Goal: Information Seeking & Learning: Learn about a topic

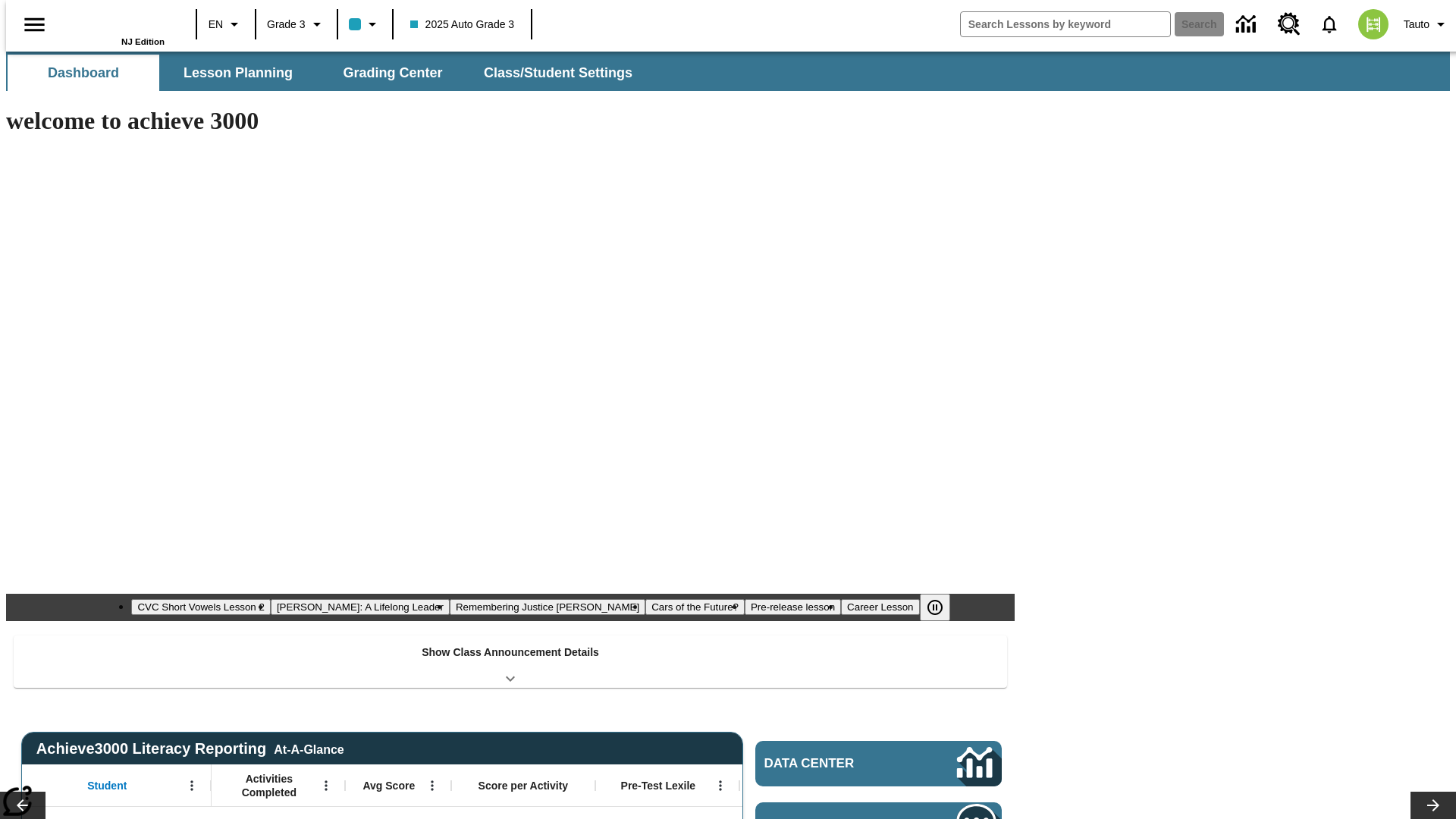
type input "-1"
click at [232, 73] on span "Lesson Planning" at bounding box center [238, 73] width 109 height 18
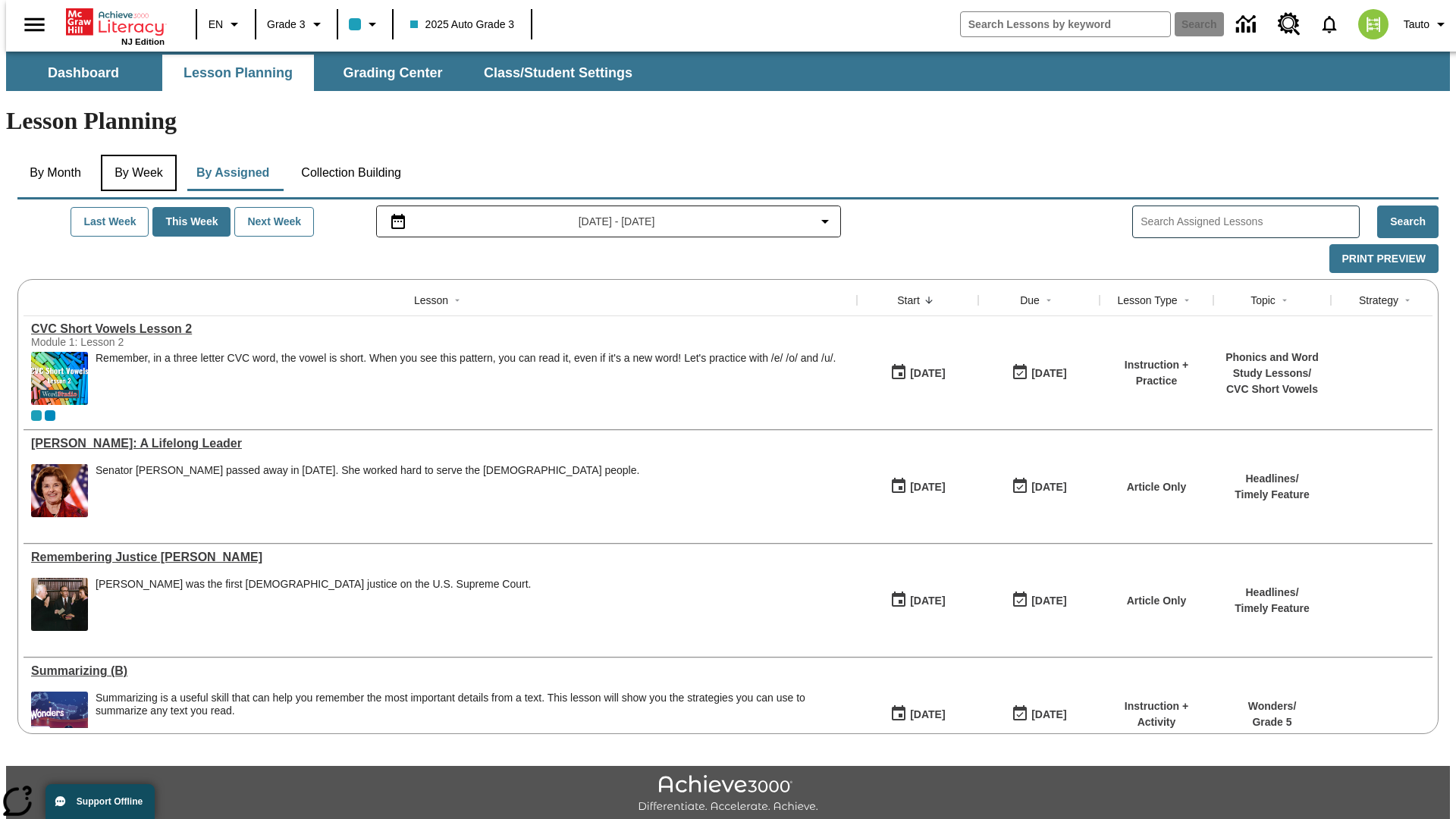
click at [136, 155] on button "By Week" at bounding box center [139, 173] width 75 height 36
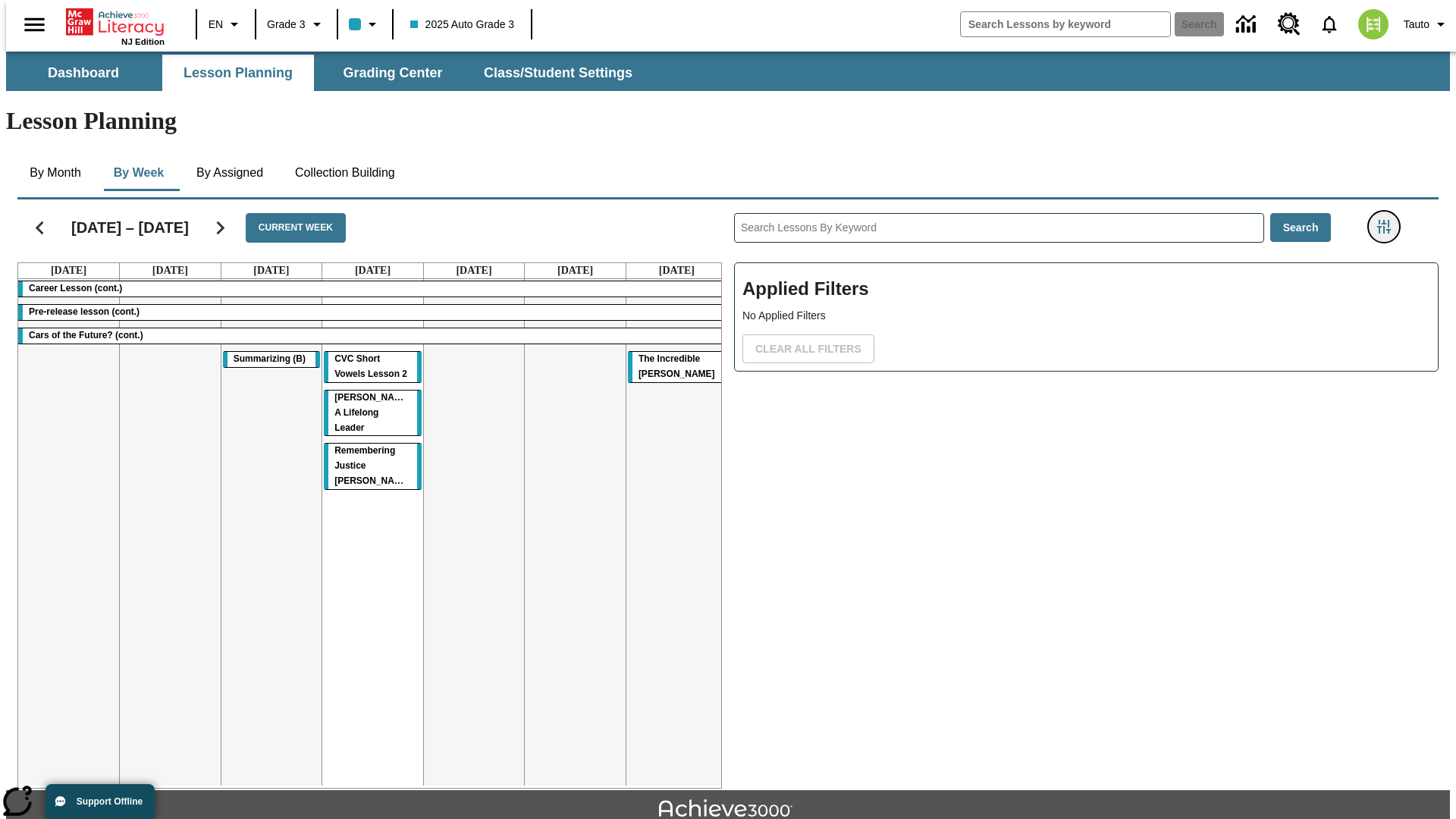
click at [1389, 220] on icon "Filters Side menu" at bounding box center [1384, 226] width 14 height 14
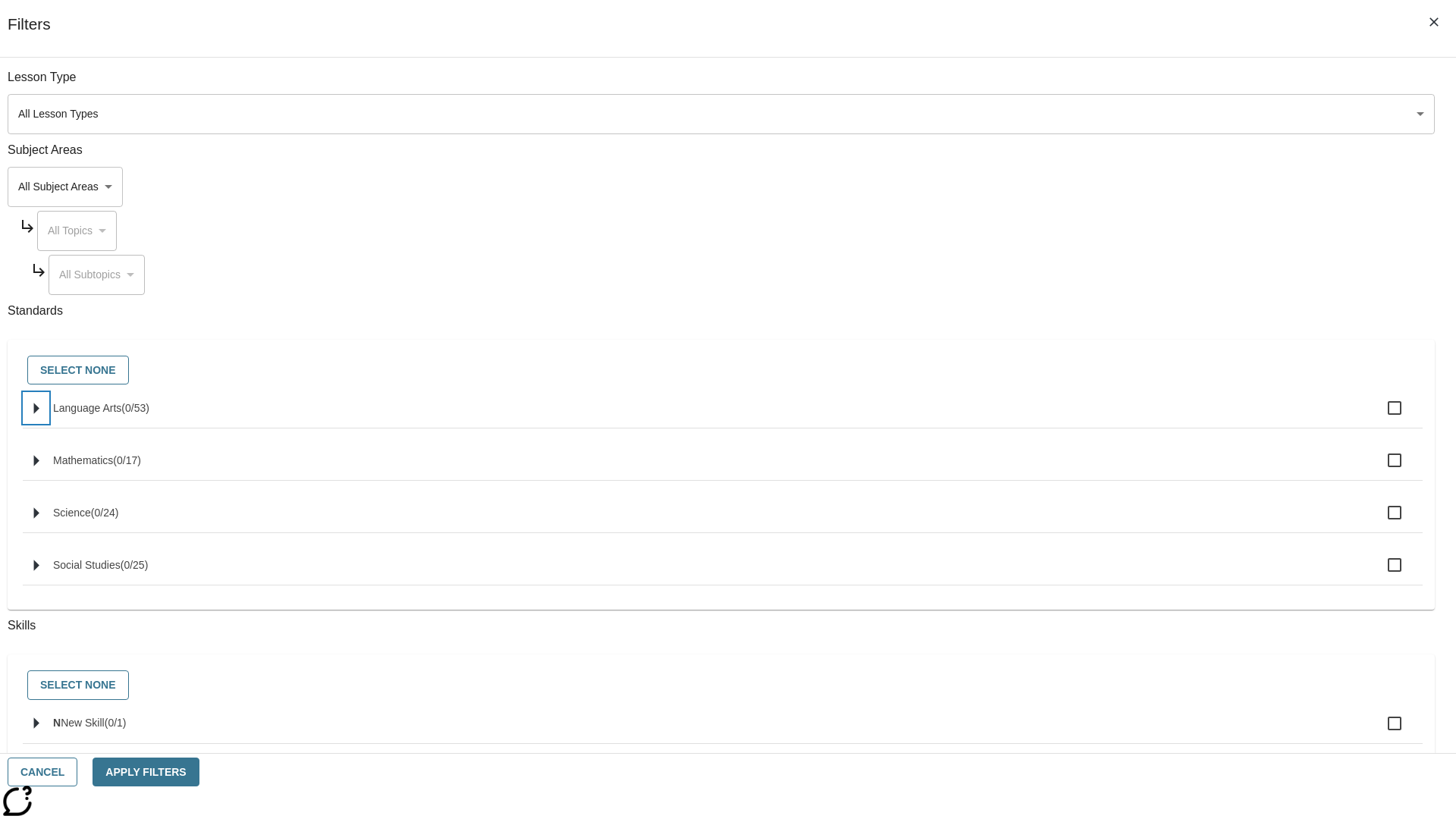
click at [39, 414] on icon "Select standards" at bounding box center [37, 409] width 6 height 11
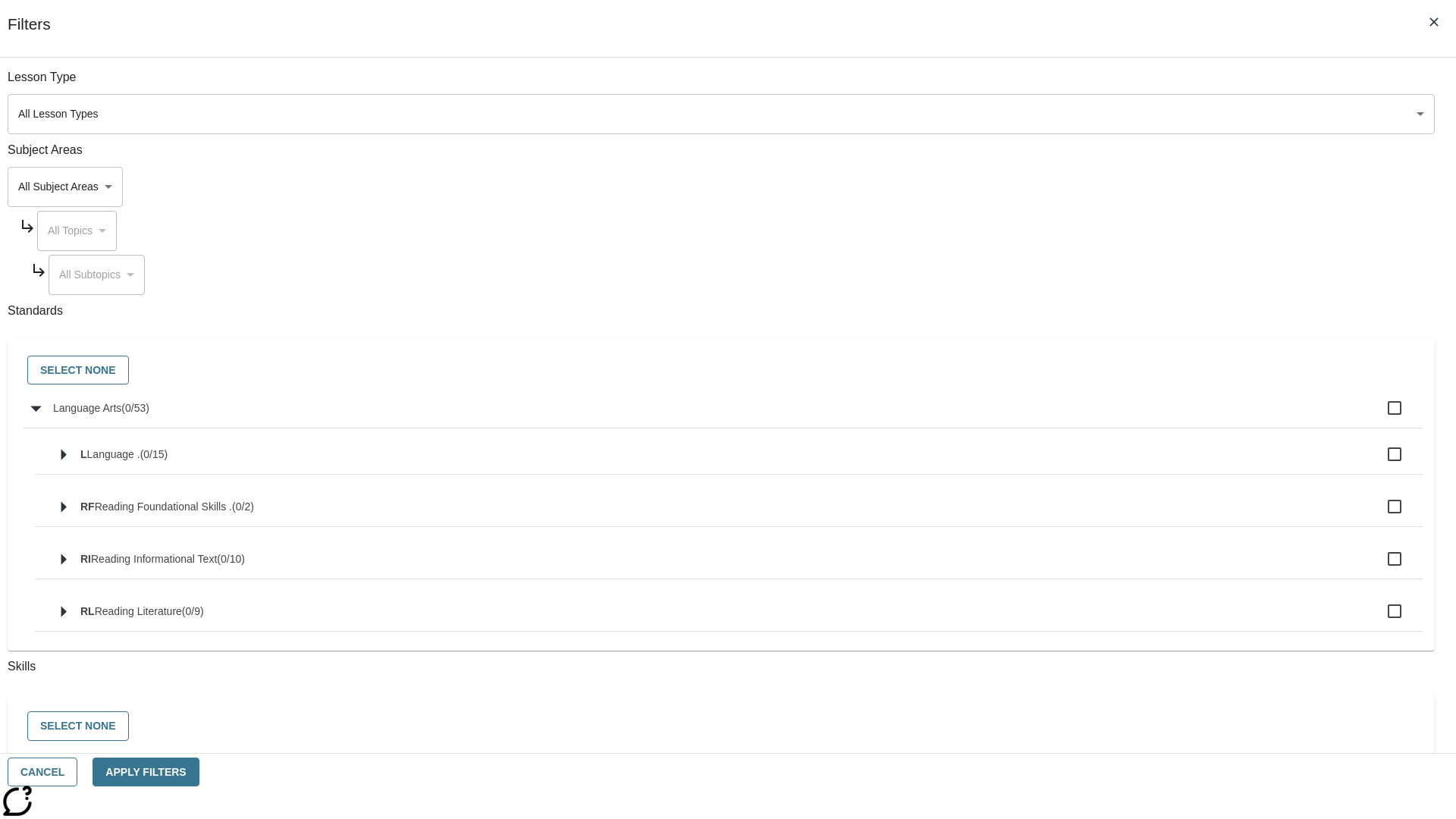
click at [1103, 417] on label "Language Arts ( 0 / 53 )" at bounding box center [731, 408] width 1357 height 32
click at [1379, 417] on input "Language Arts ( 0 / 53 )" at bounding box center [1395, 408] width 32 height 32
checkbox input "true"
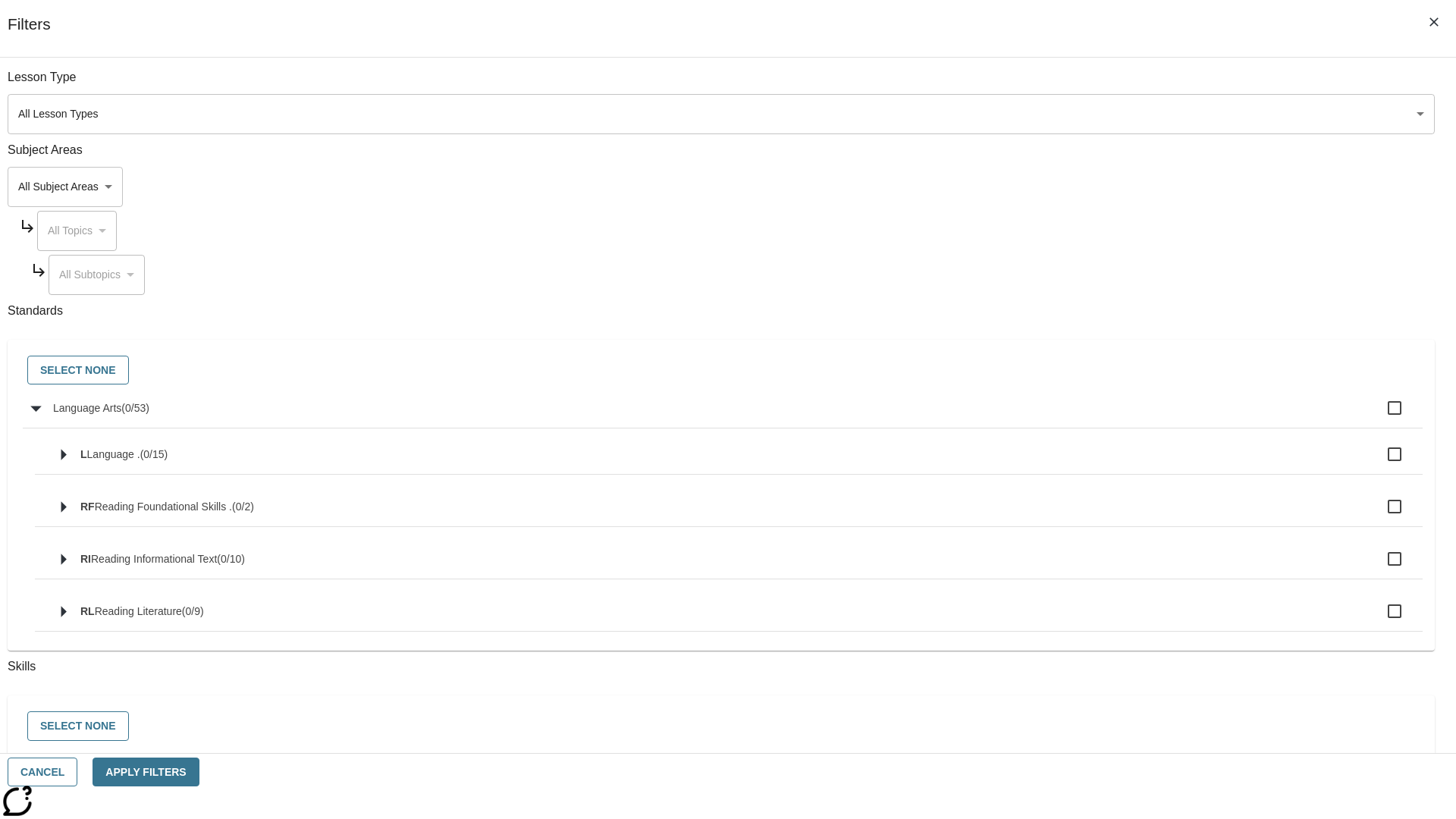
checkbox input "true"
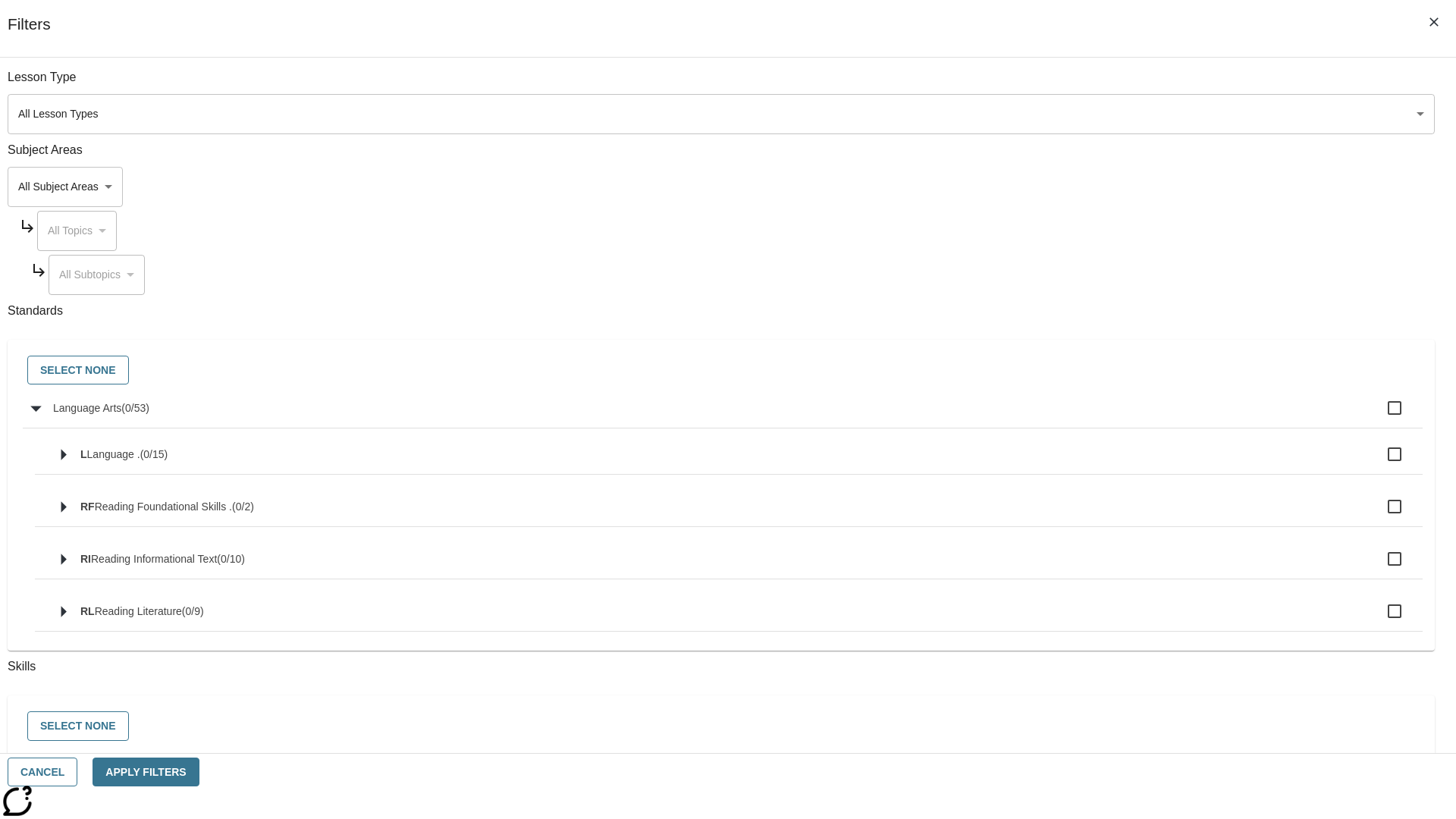
checkbox input "true"
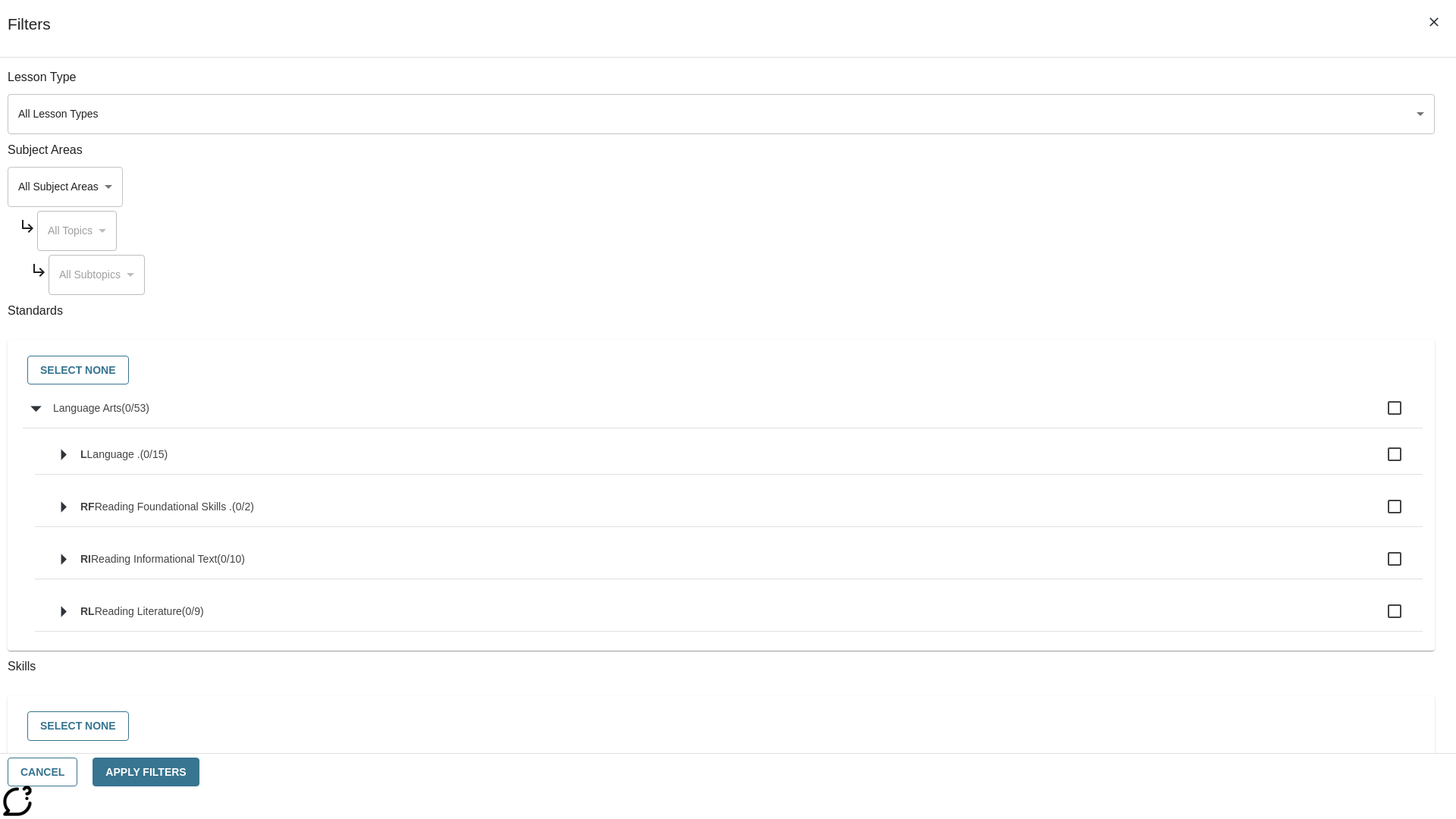
checkbox input "true"
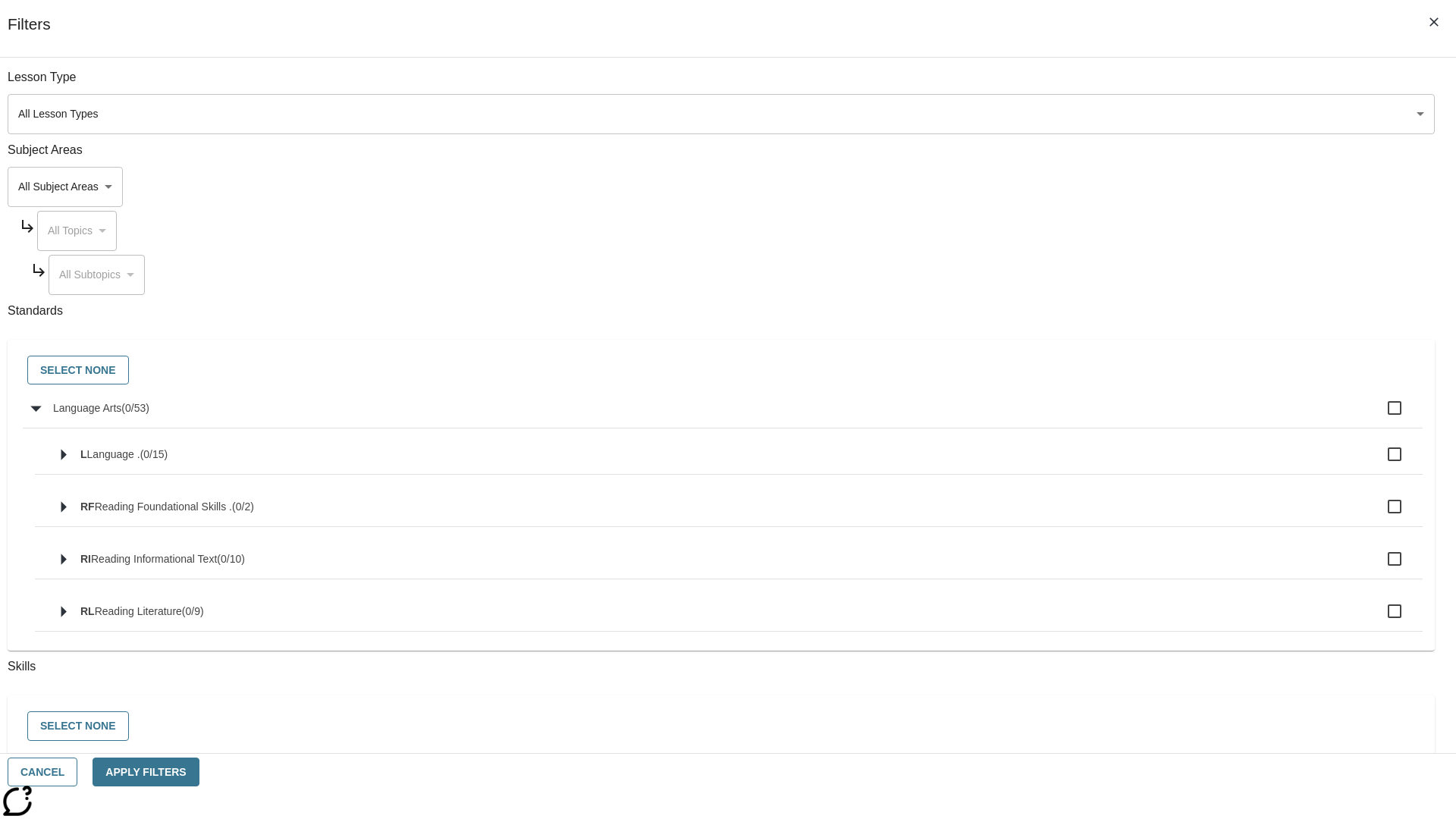
checkbox input "true"
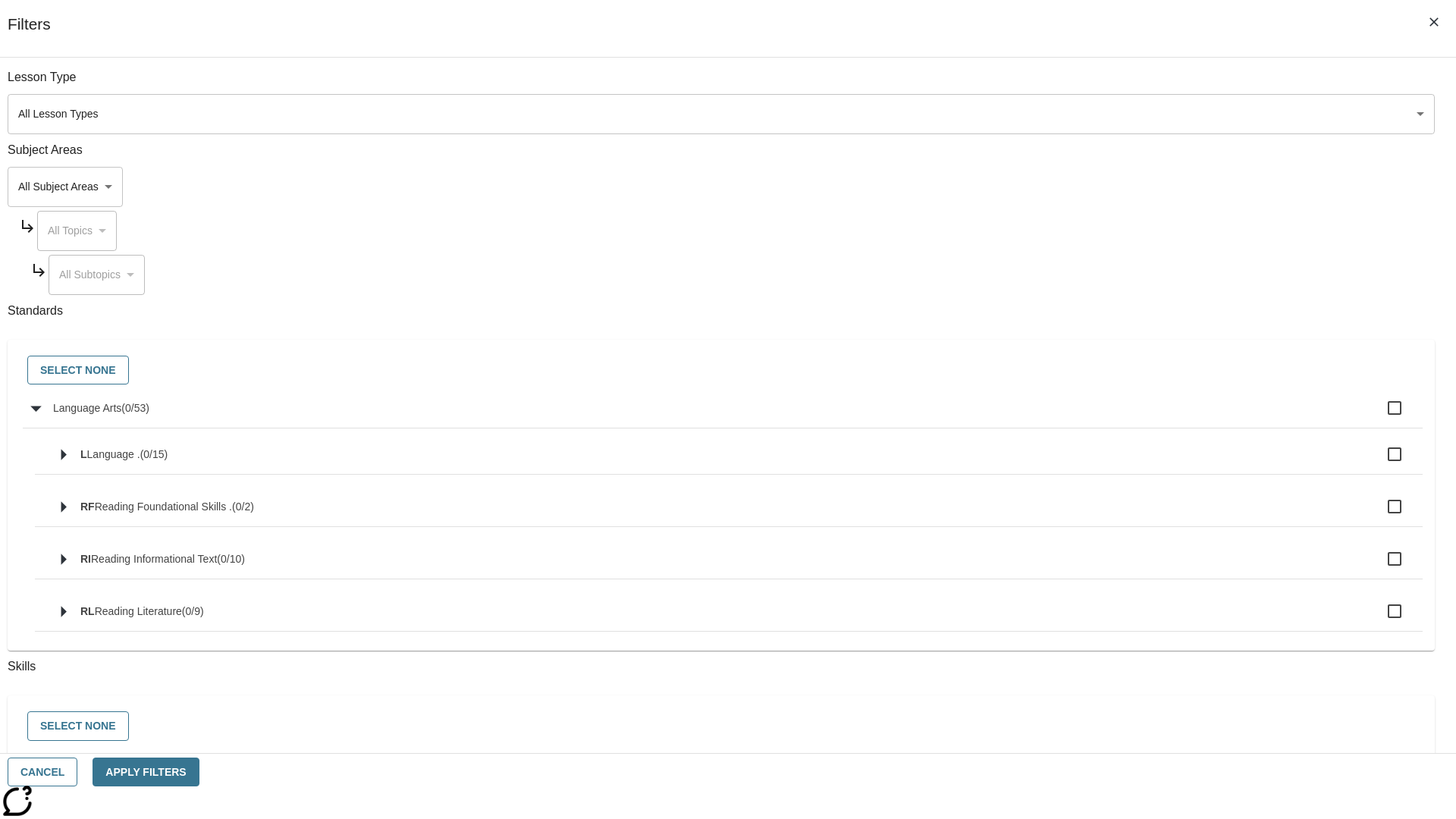
checkbox input "true"
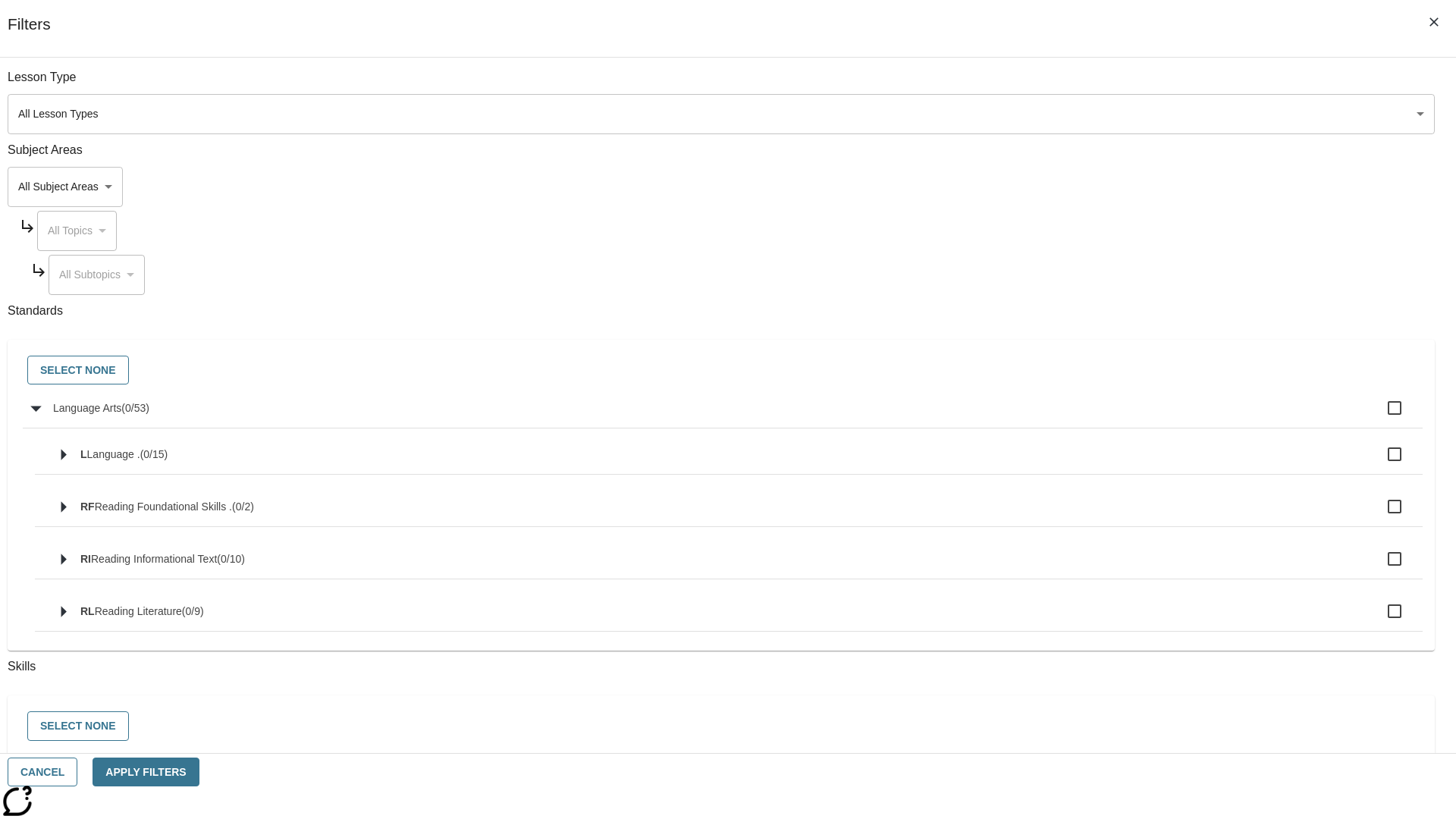
checkbox input "true"
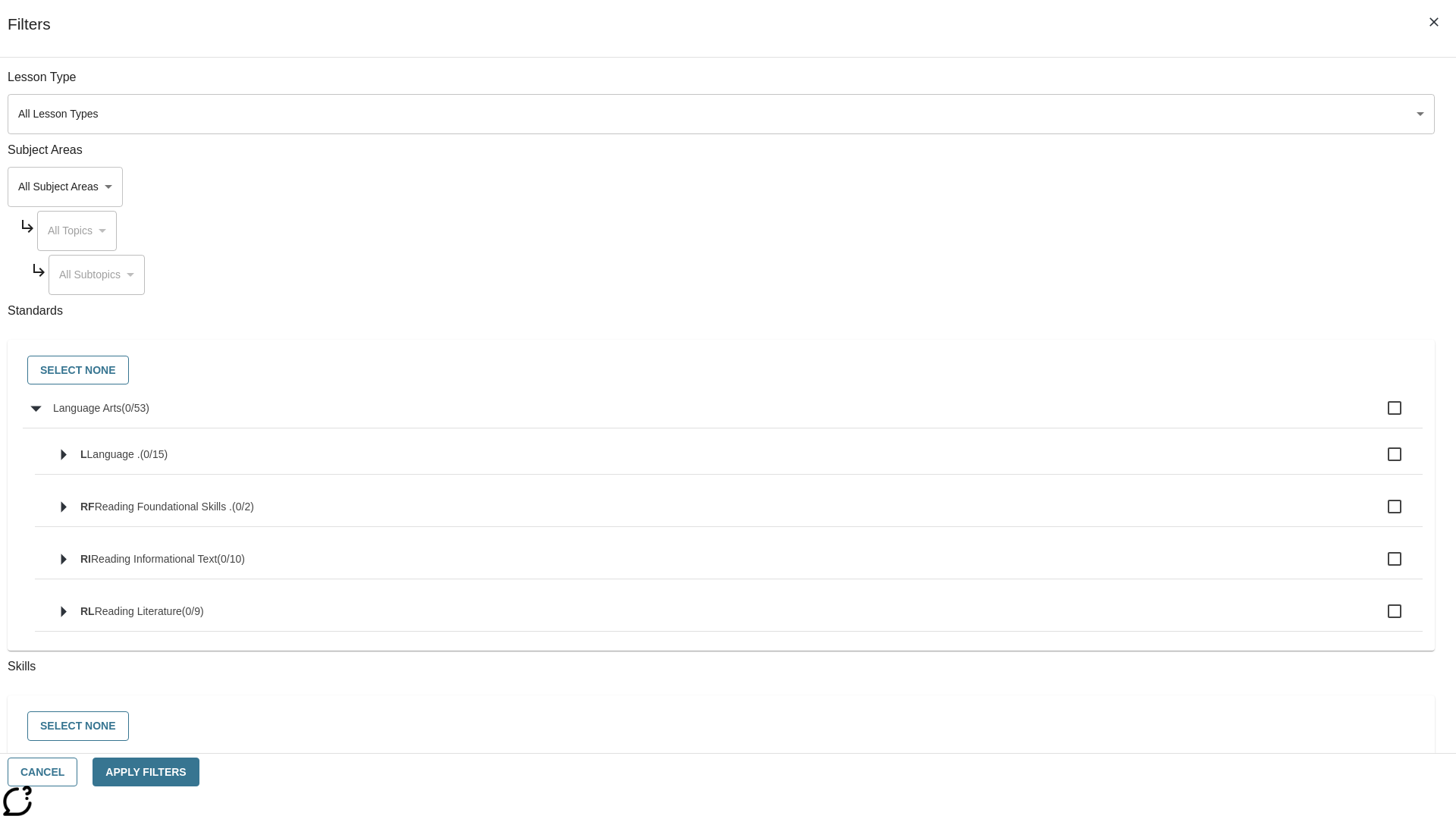
checkbox input "true"
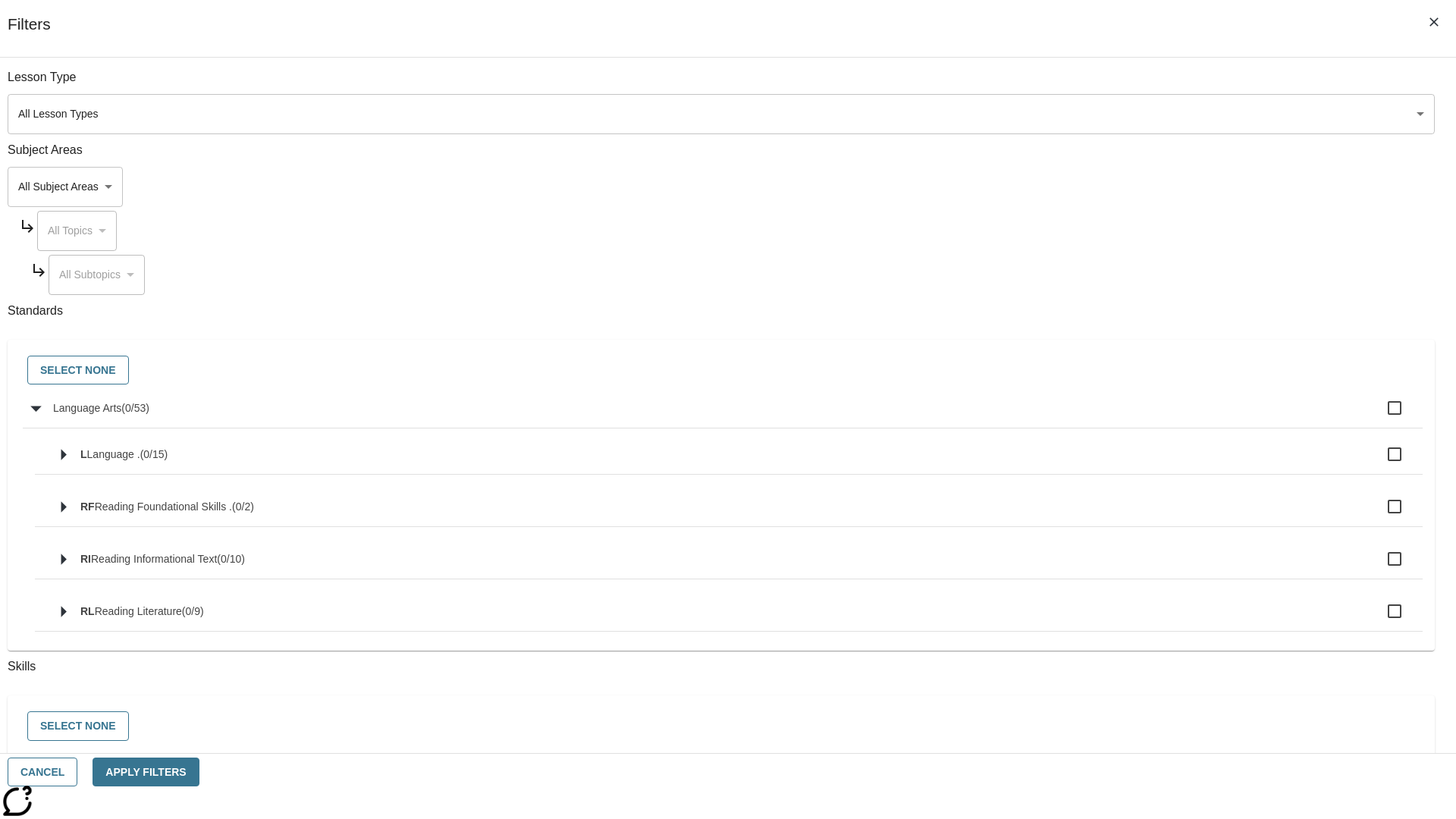
checkbox input "true"
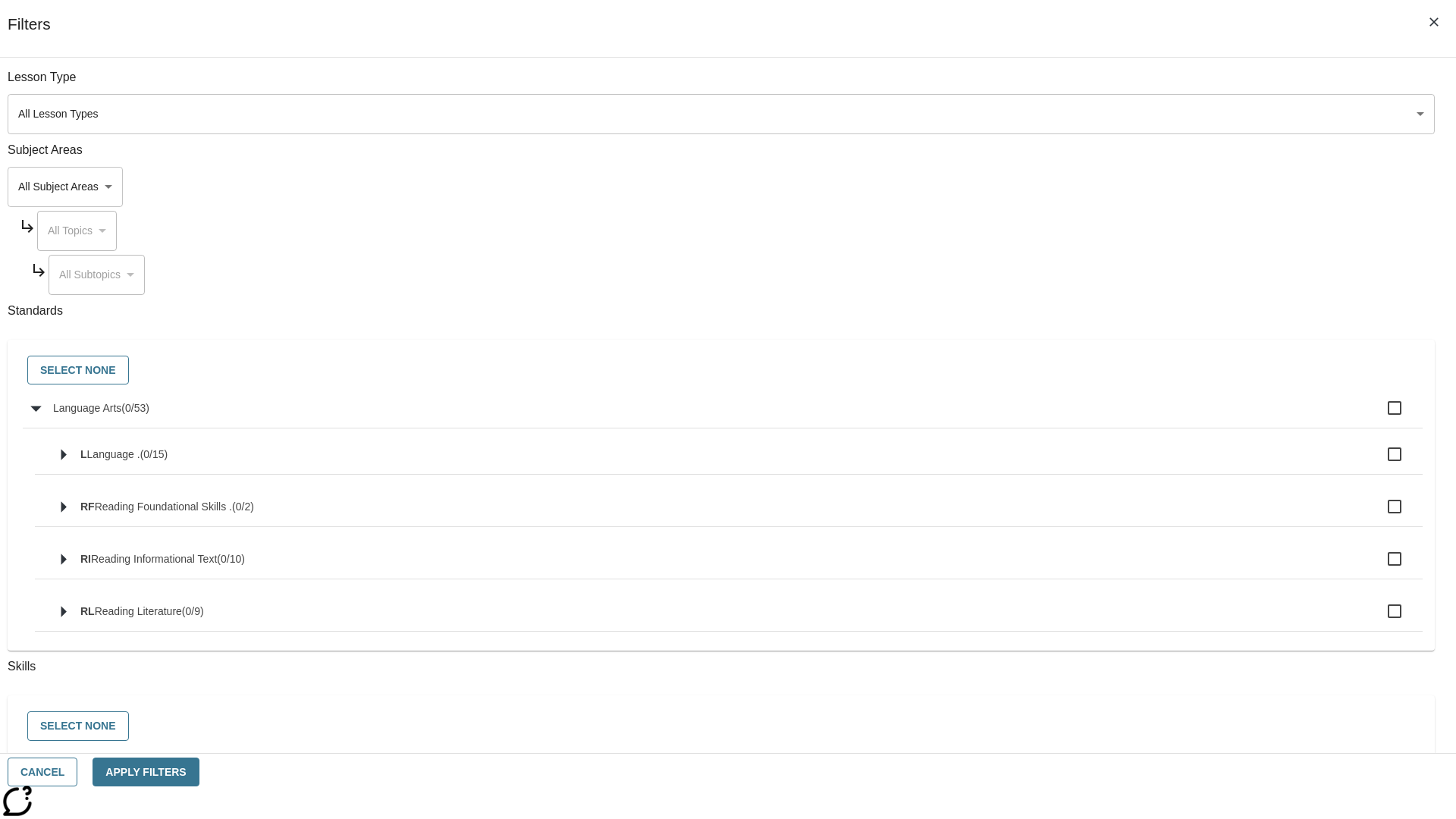
checkbox input "true"
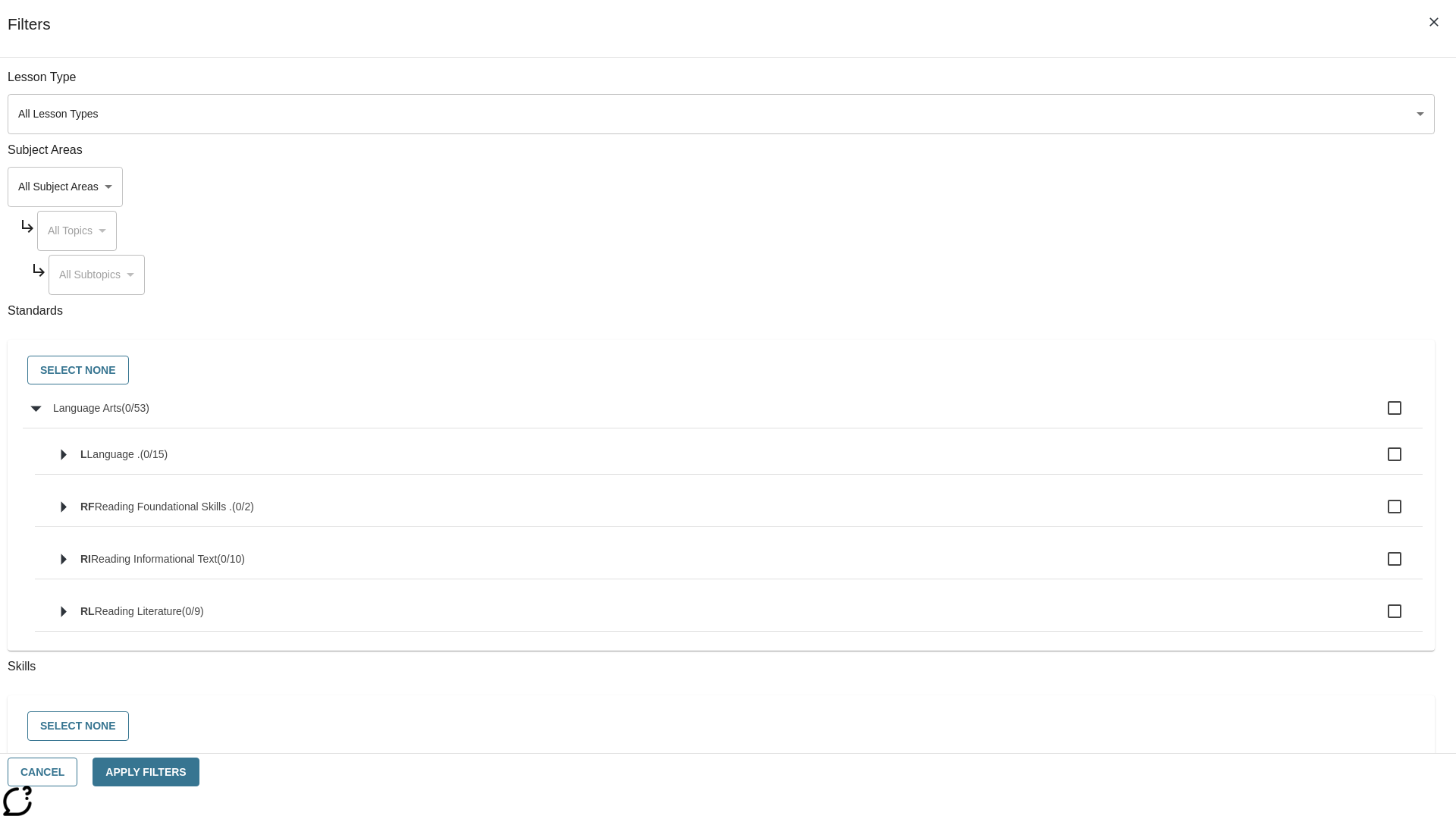
checkbox input "true"
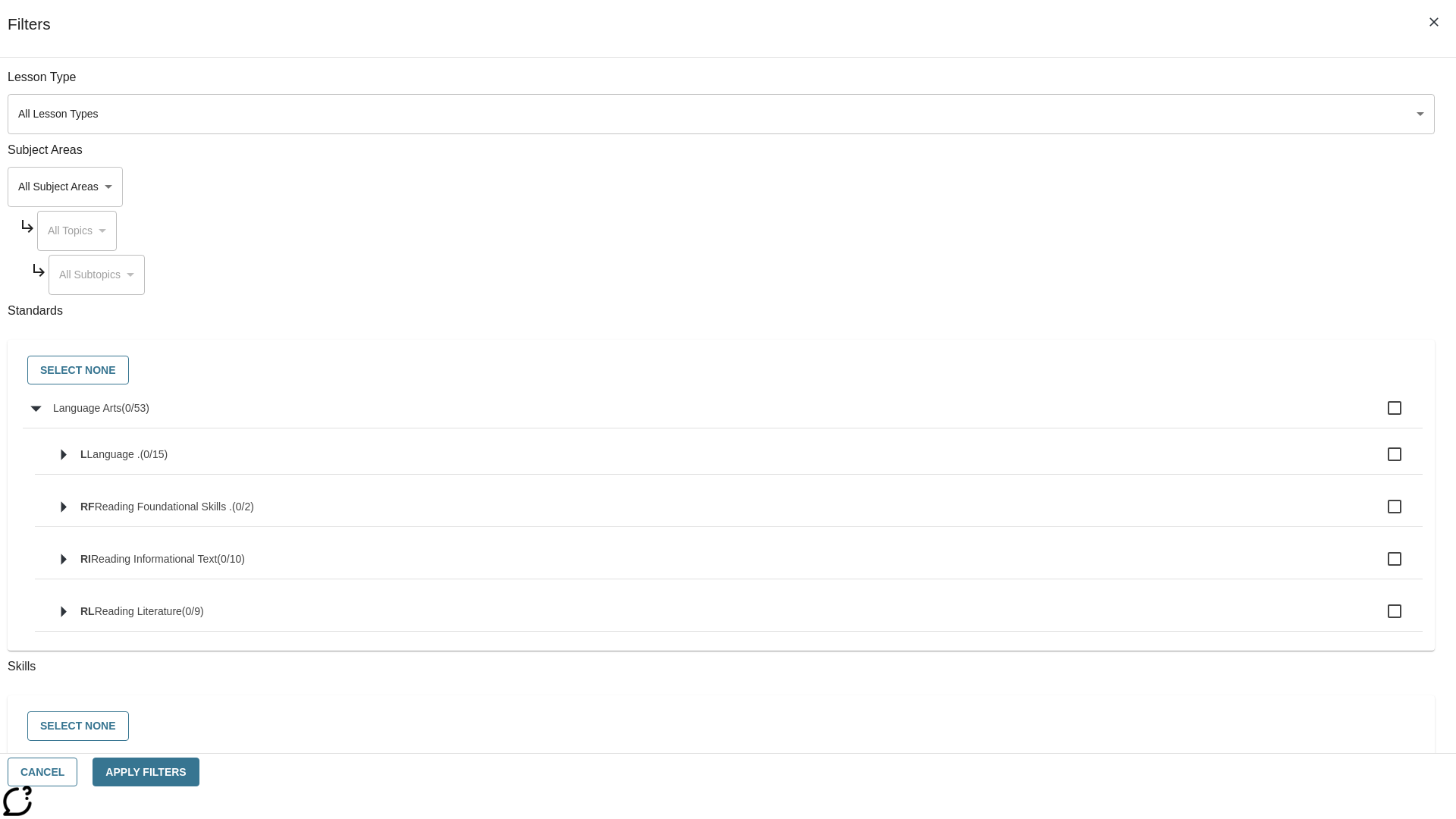
checkbox input "true"
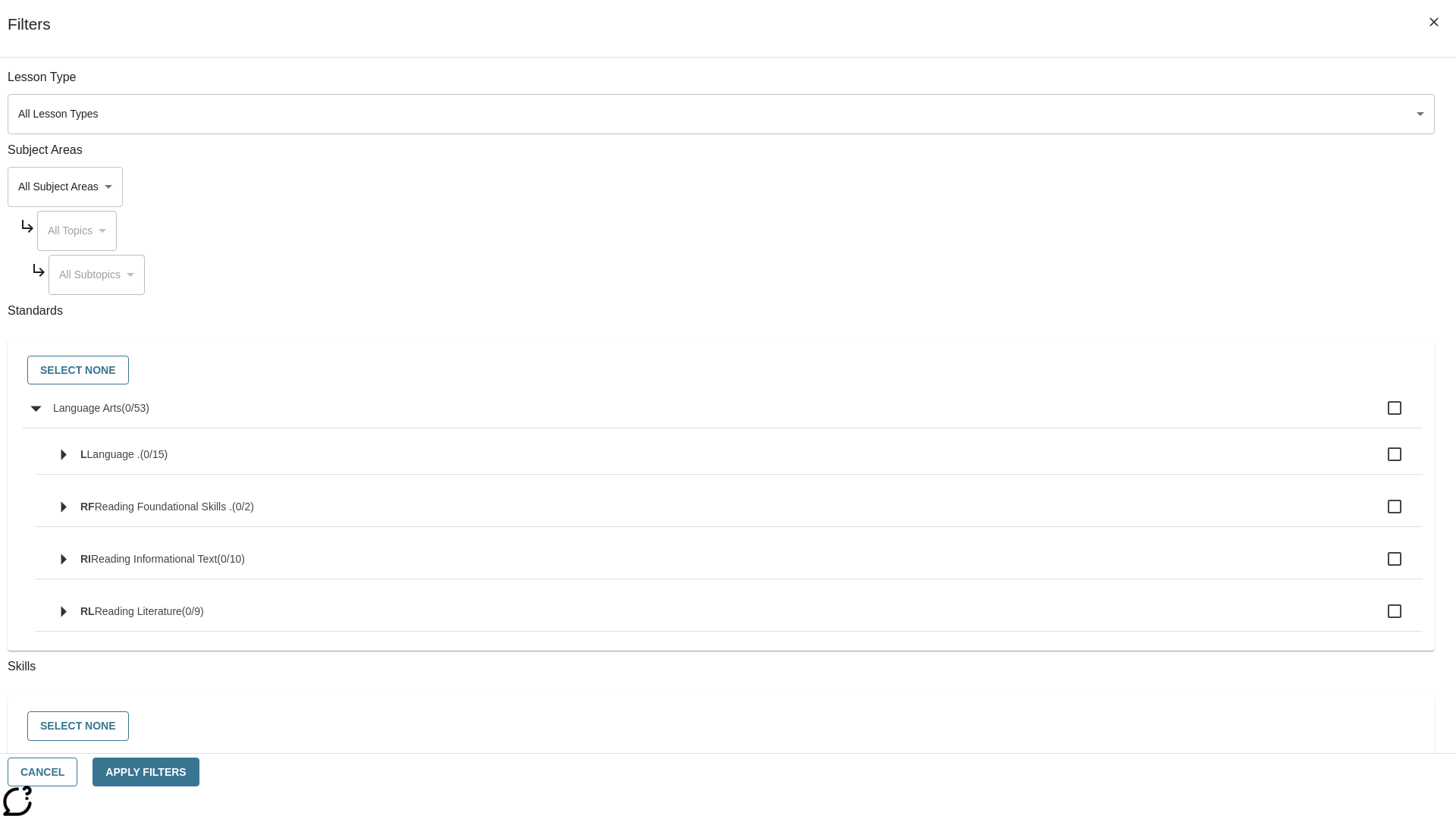
checkbox input "true"
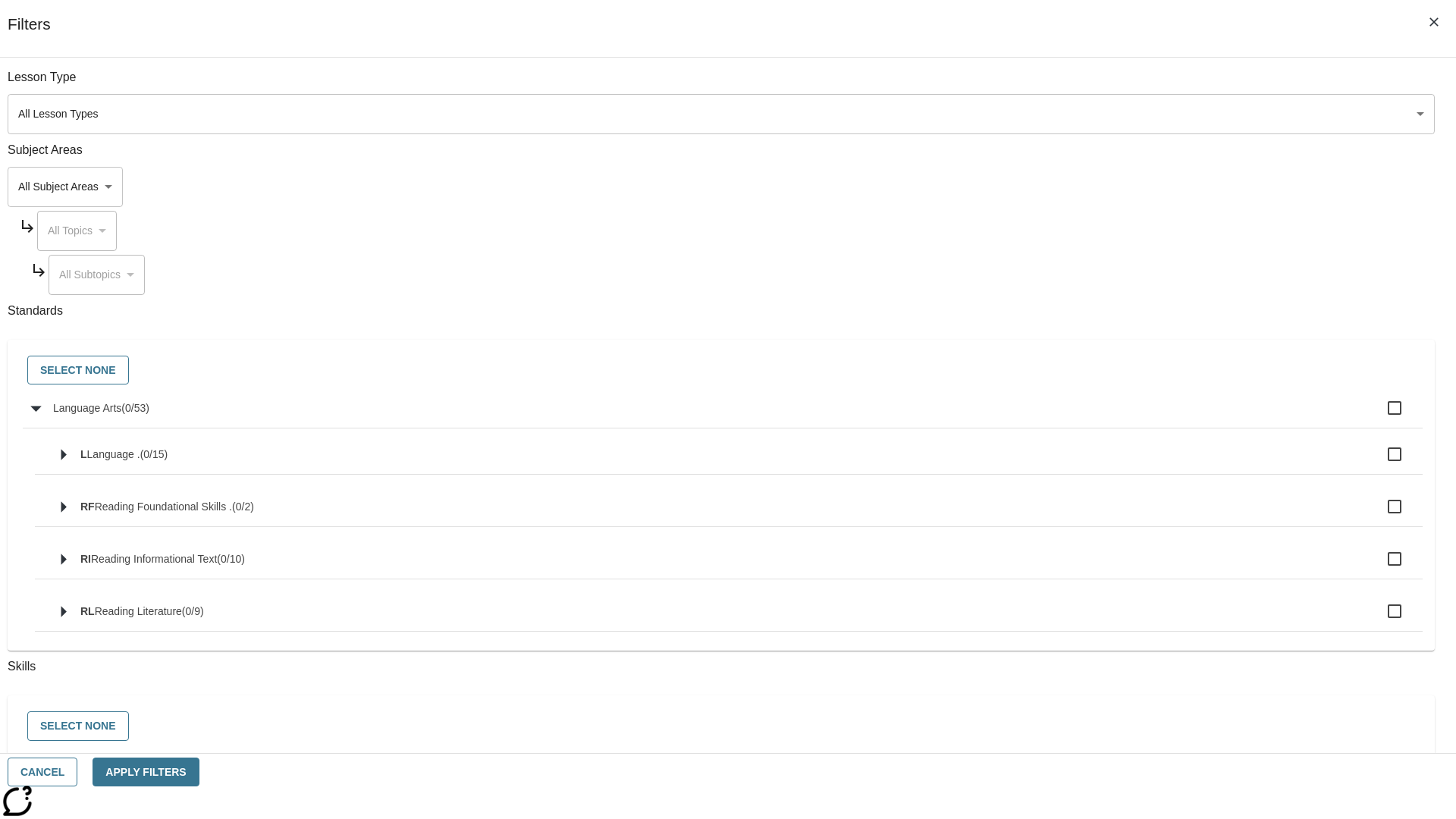
checkbox input "true"
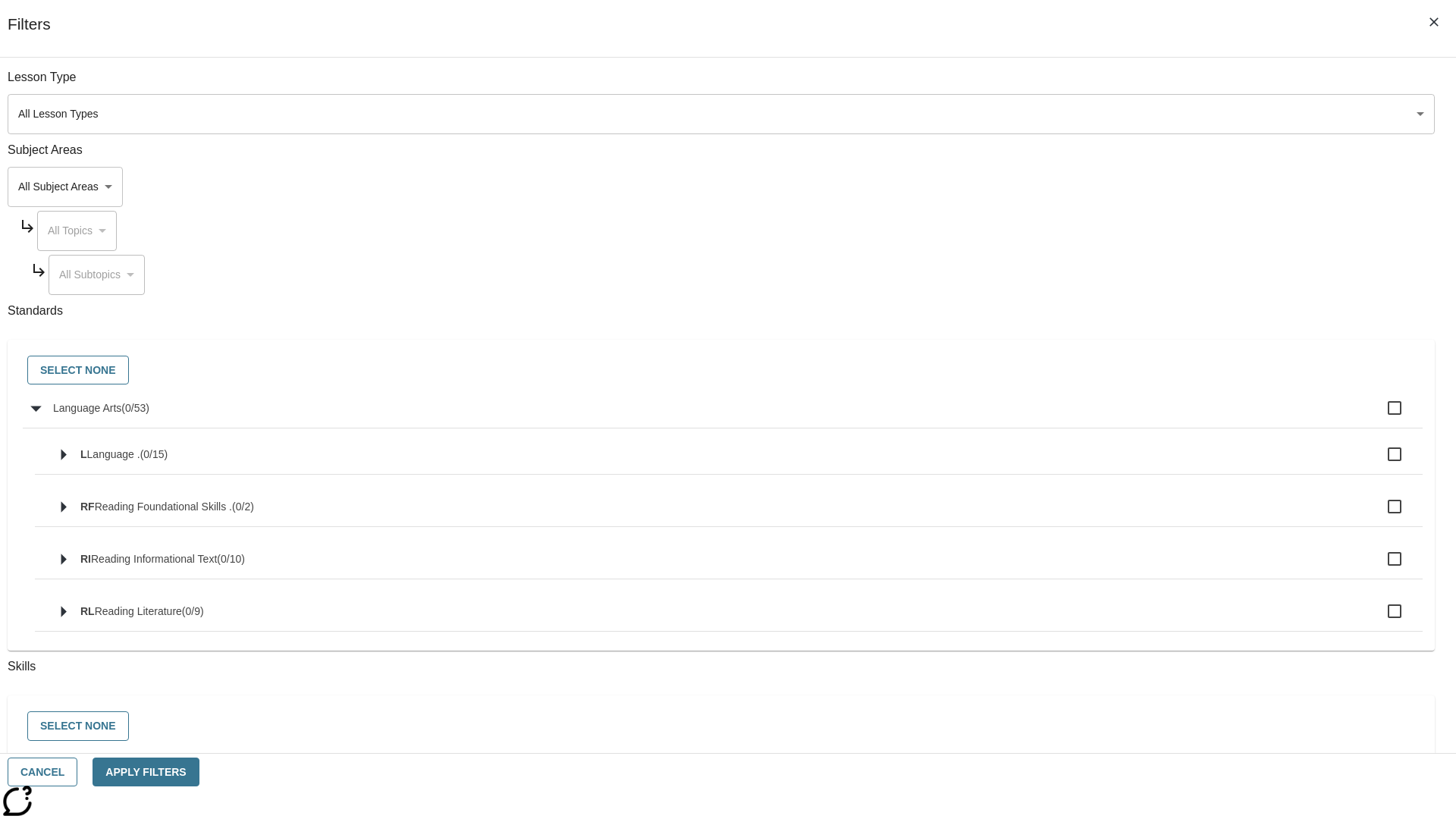
checkbox input "true"
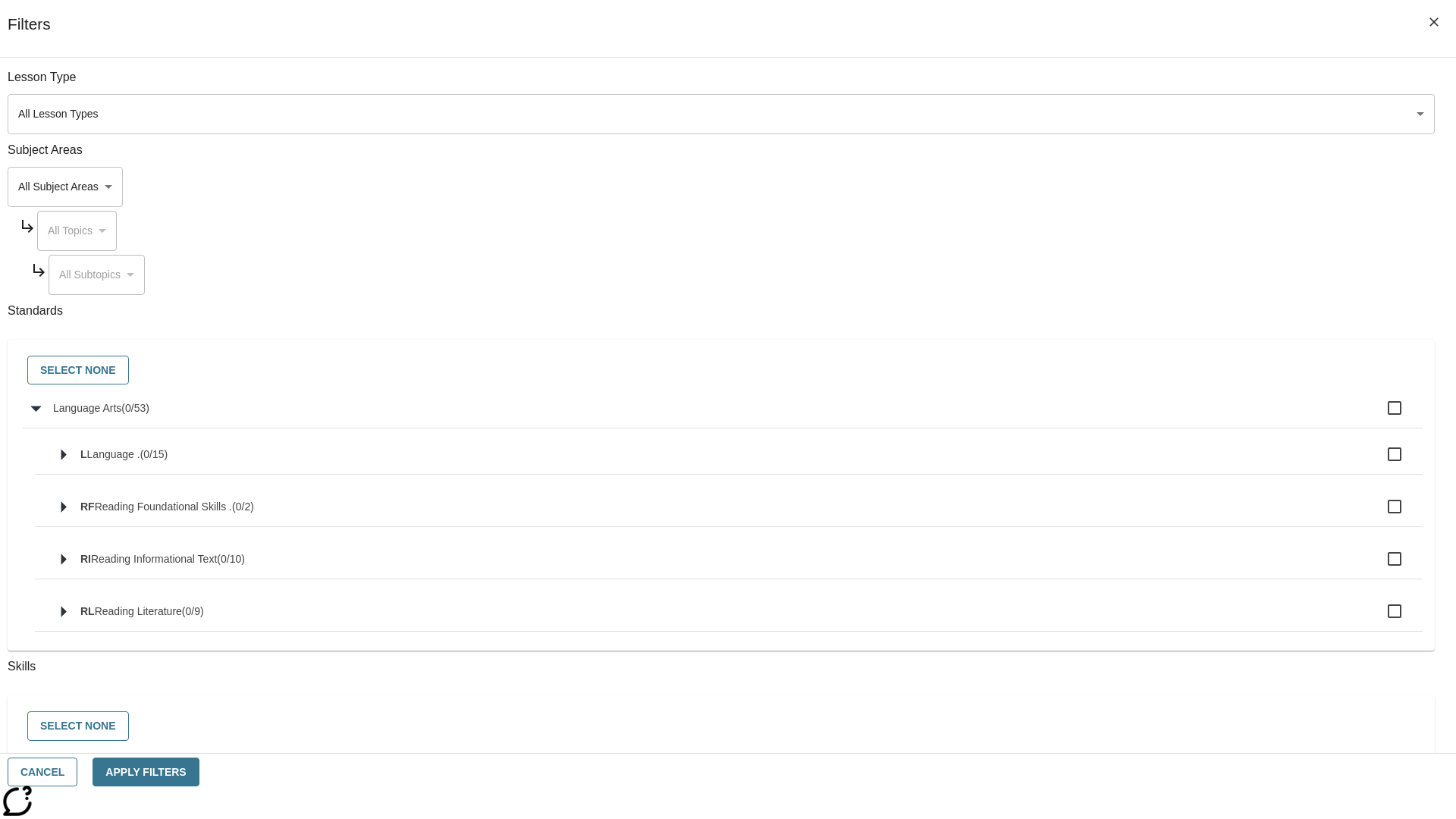
checkbox input "true"
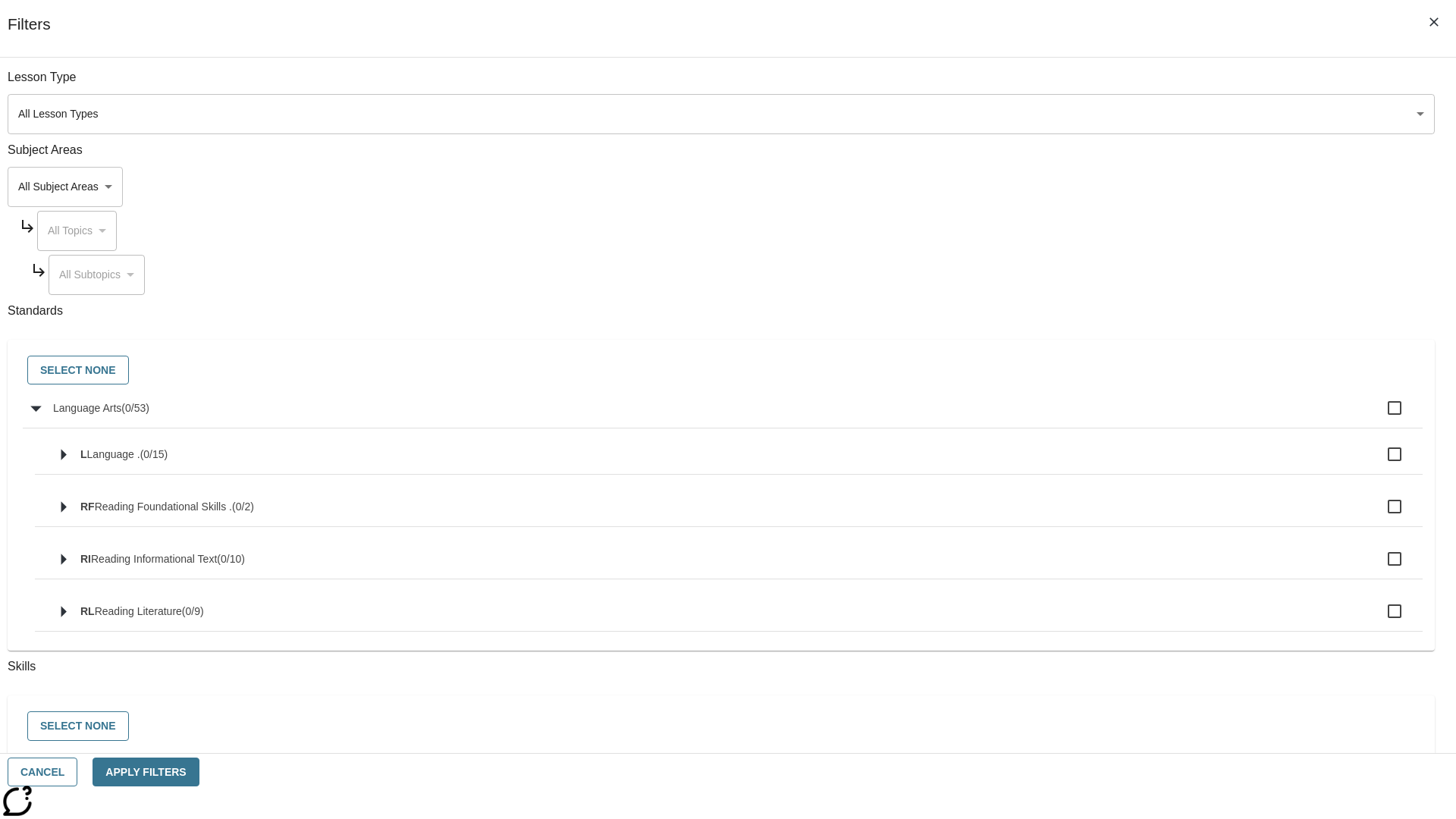
checkbox input "true"
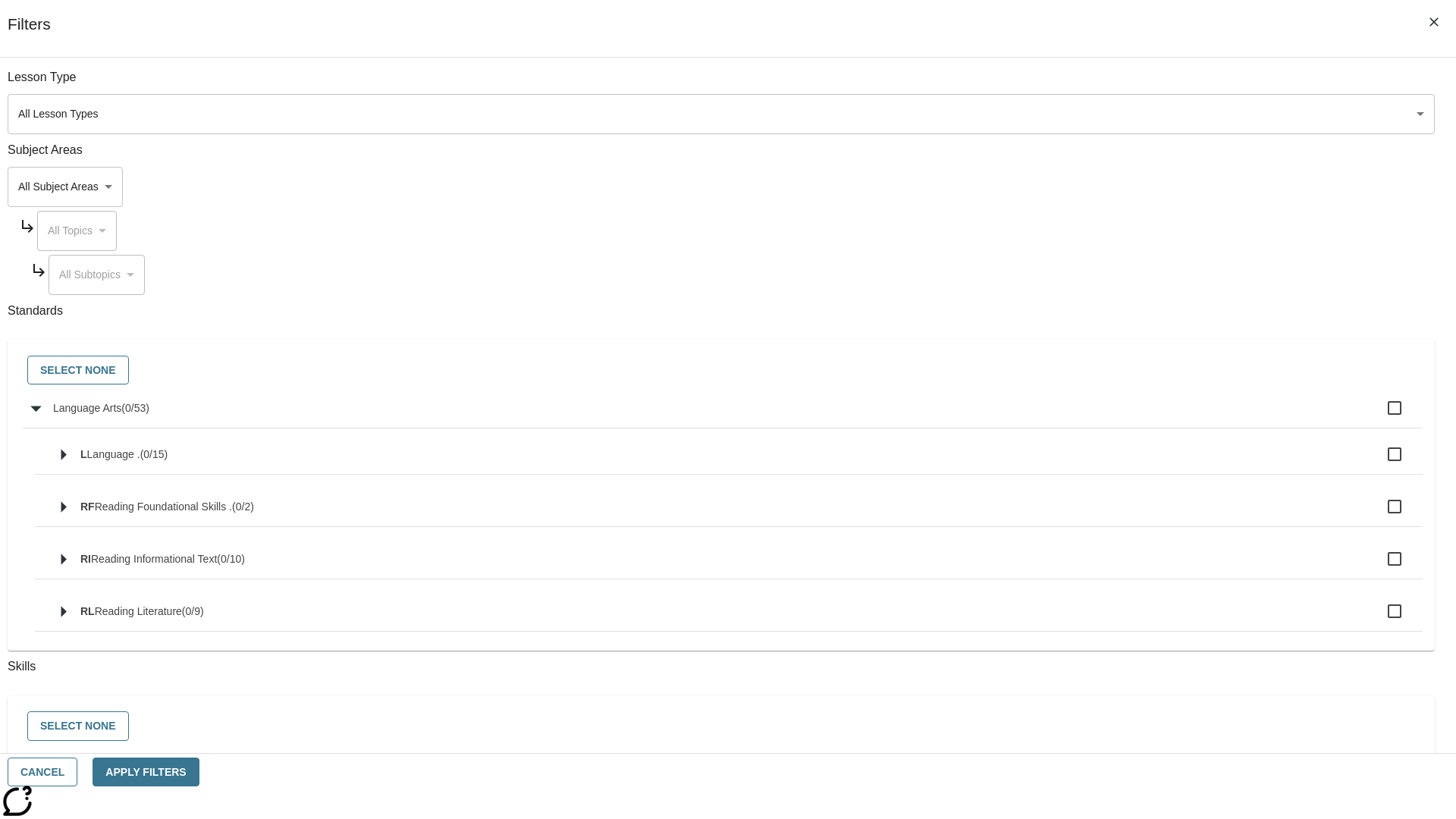
checkbox input "true"
click at [129, 371] on button "Select None" at bounding box center [78, 370] width 102 height 30
checkbox input "false"
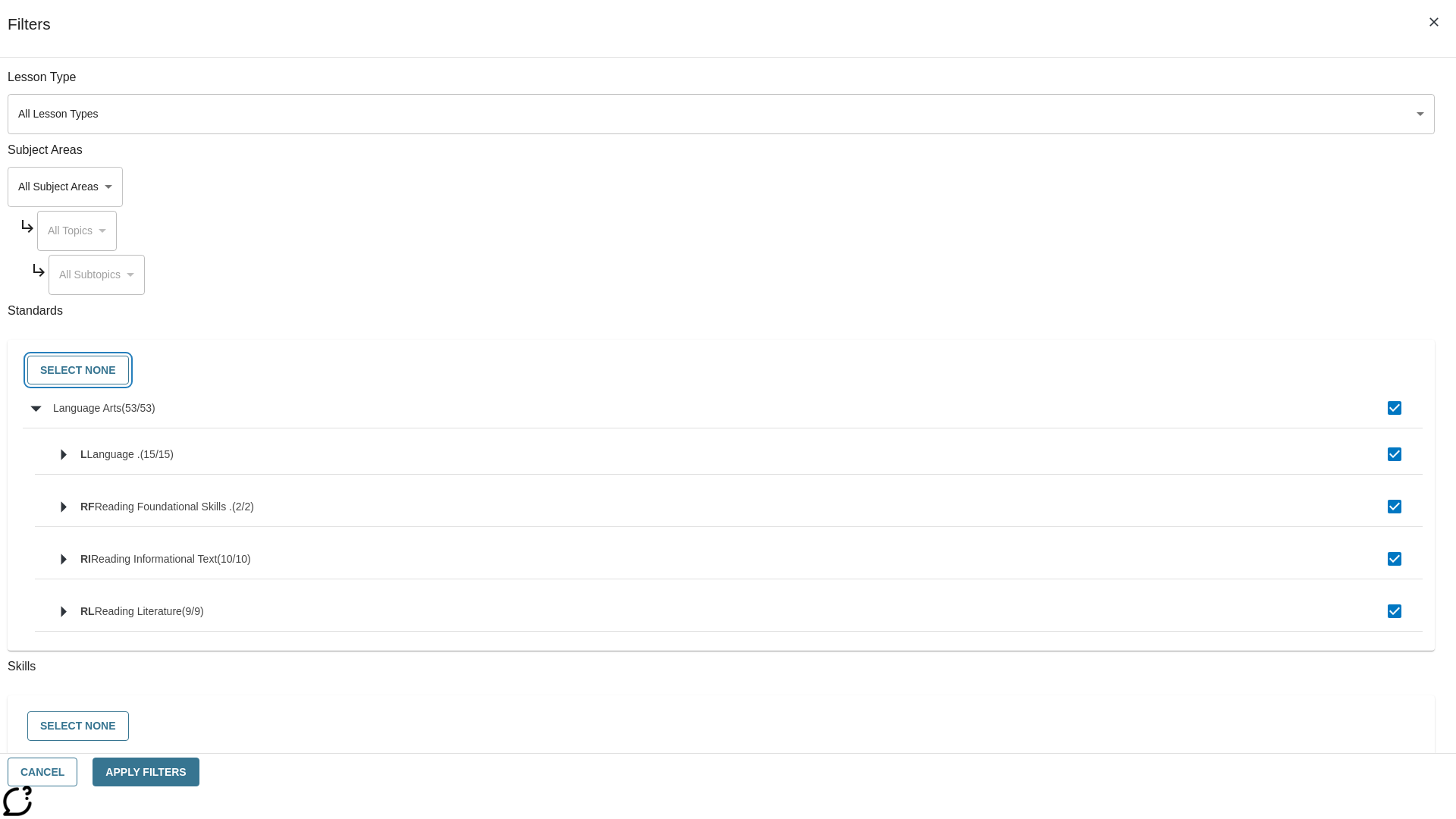
checkbox input "false"
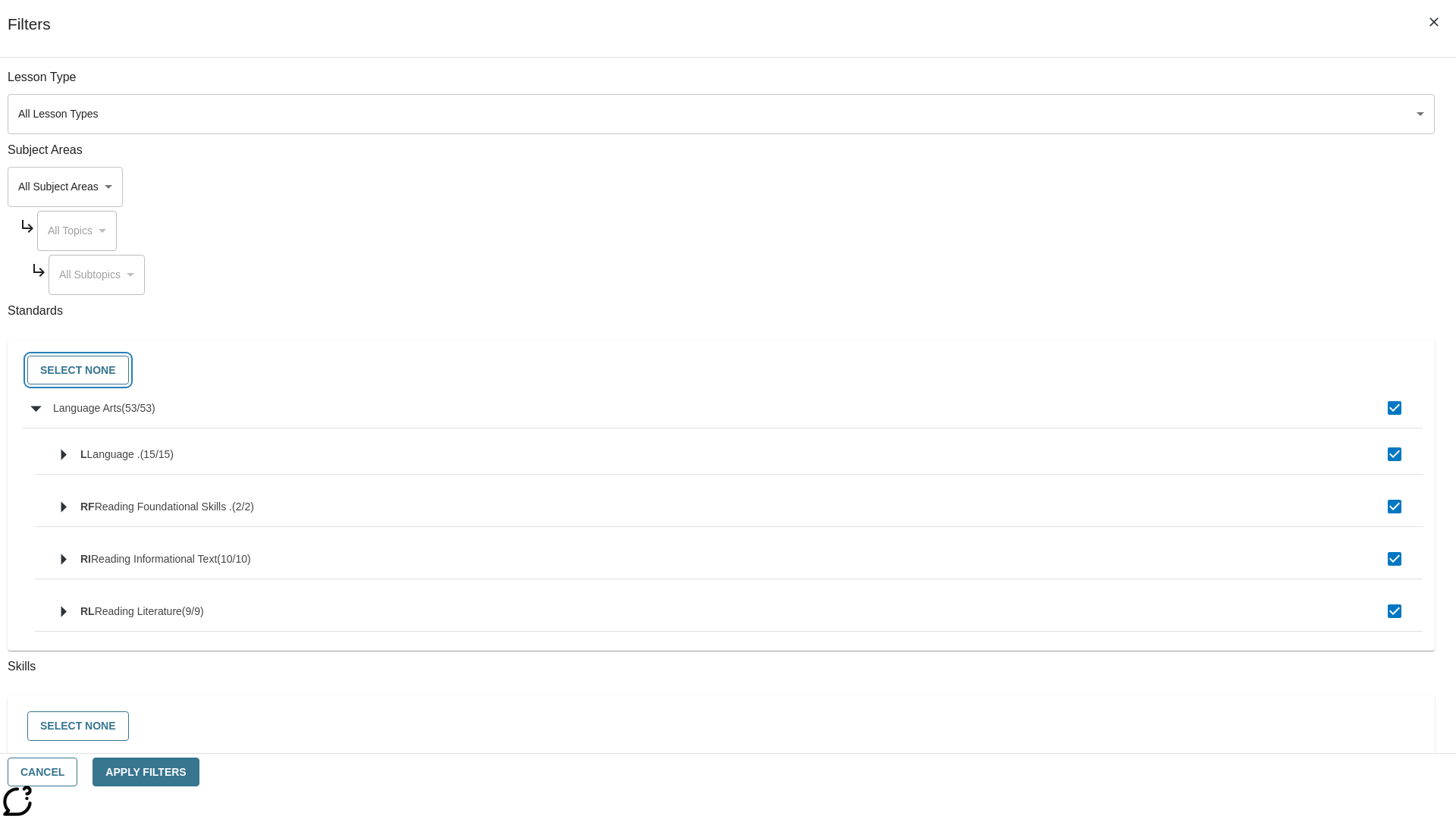
checkbox input "false"
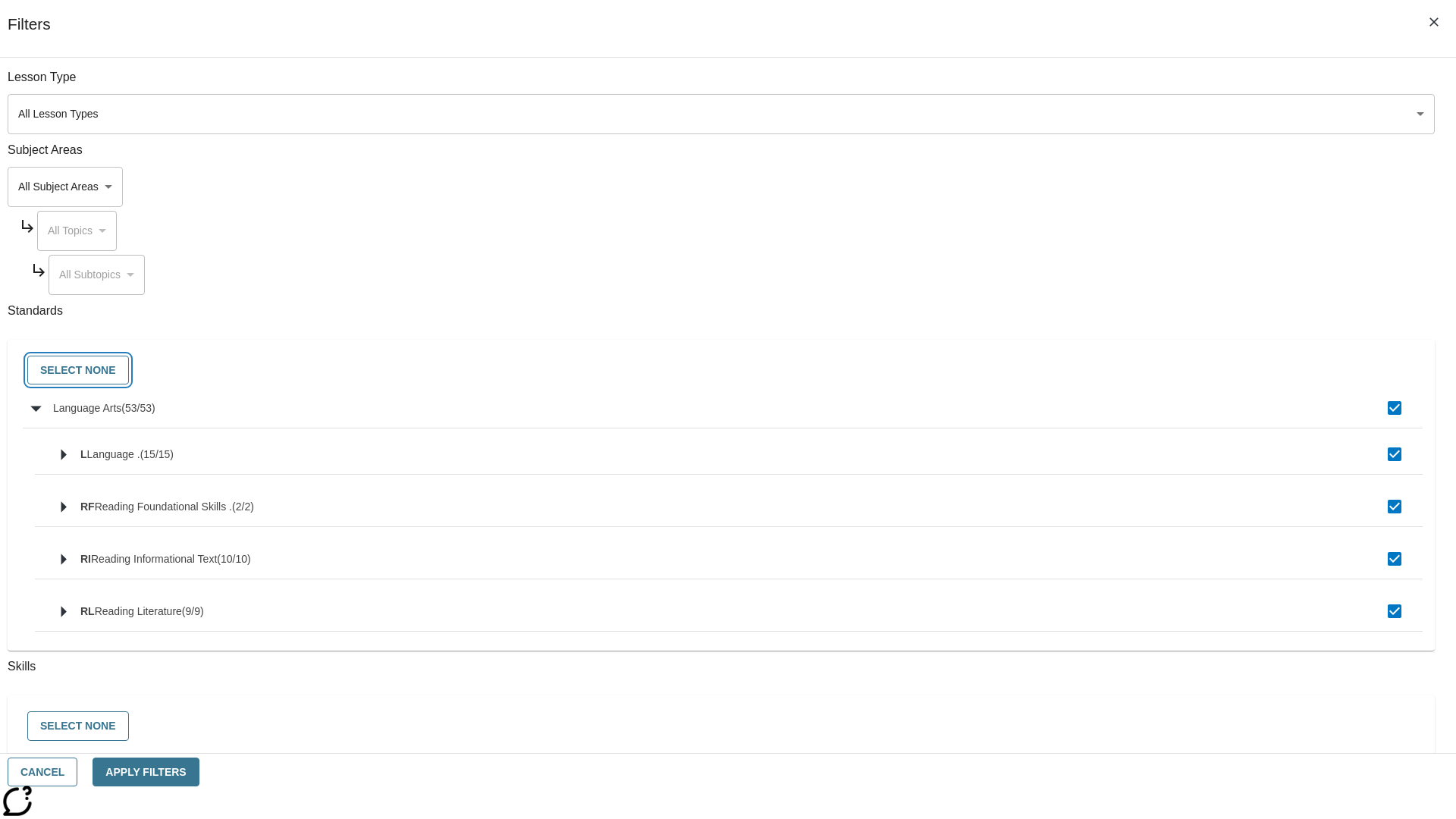
checkbox input "false"
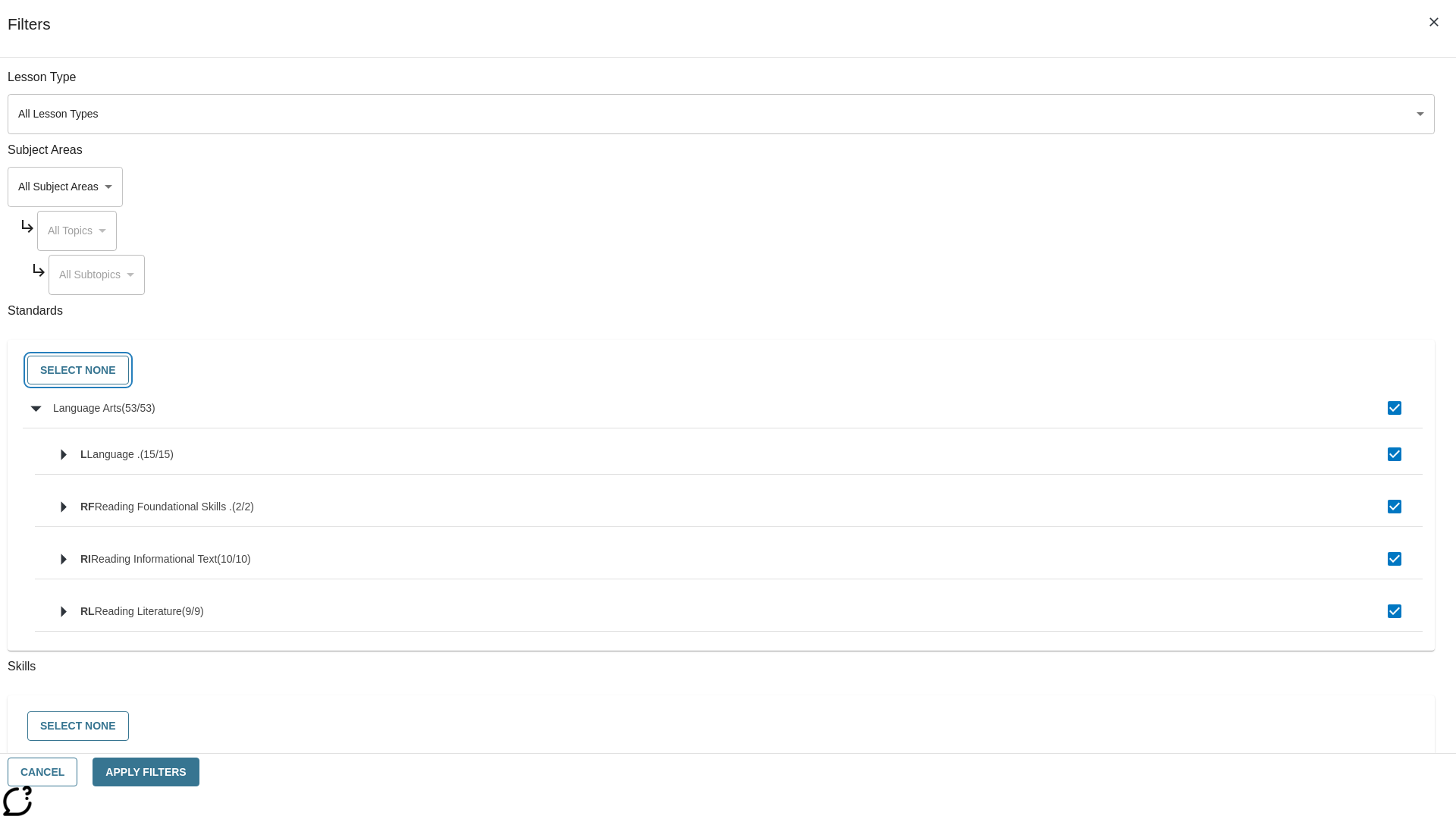
checkbox input "false"
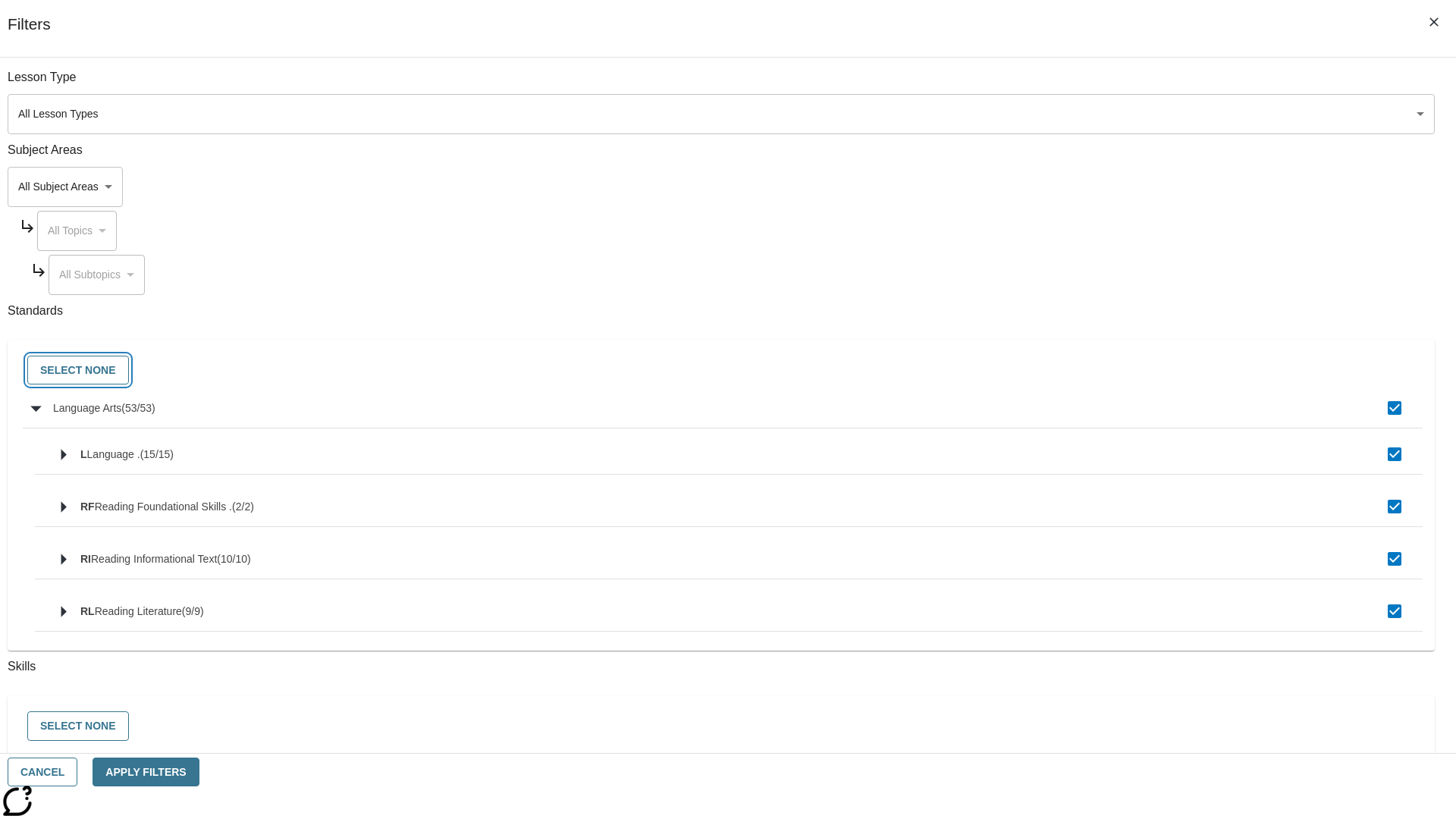
checkbox input "false"
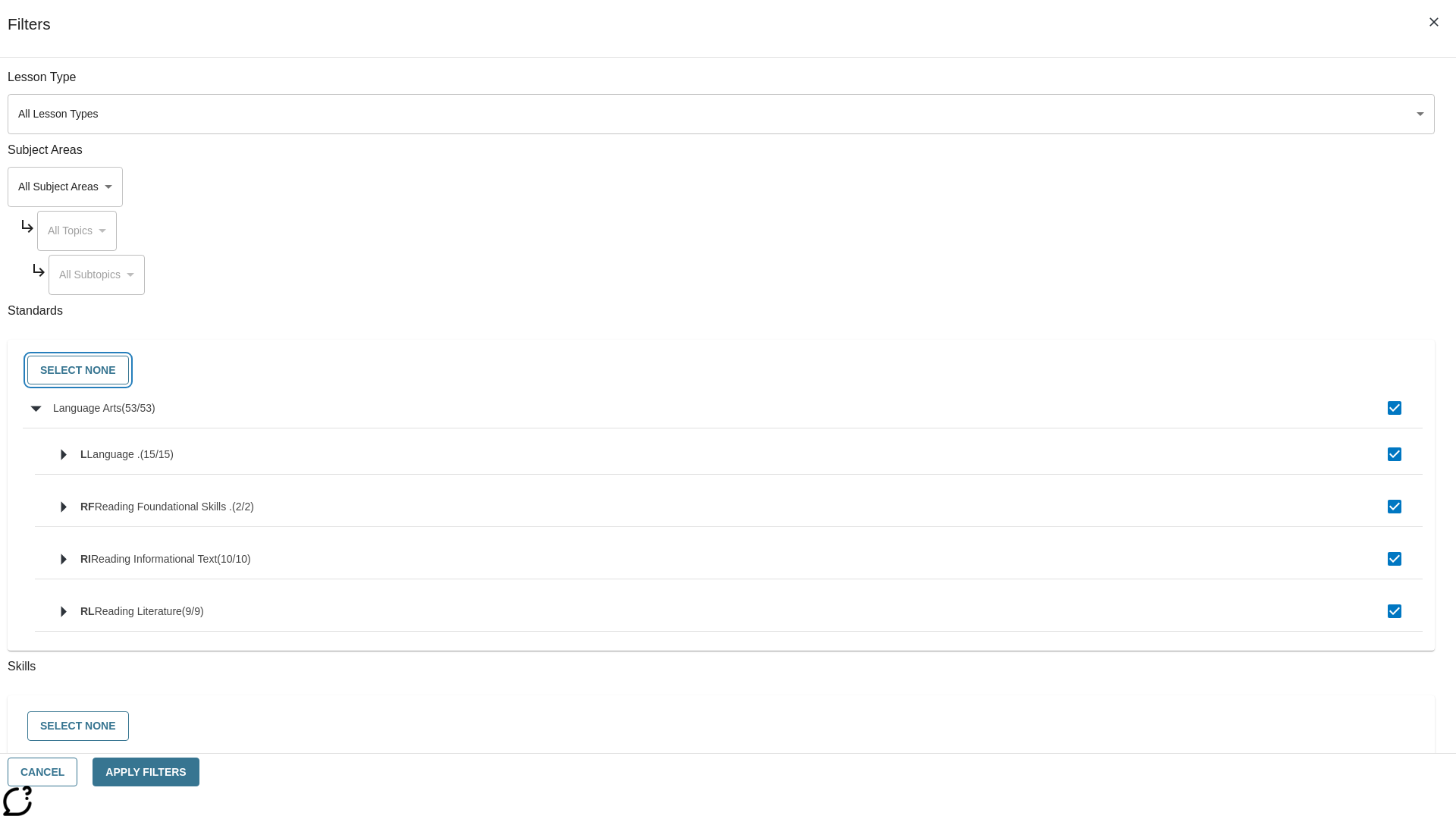
checkbox input "false"
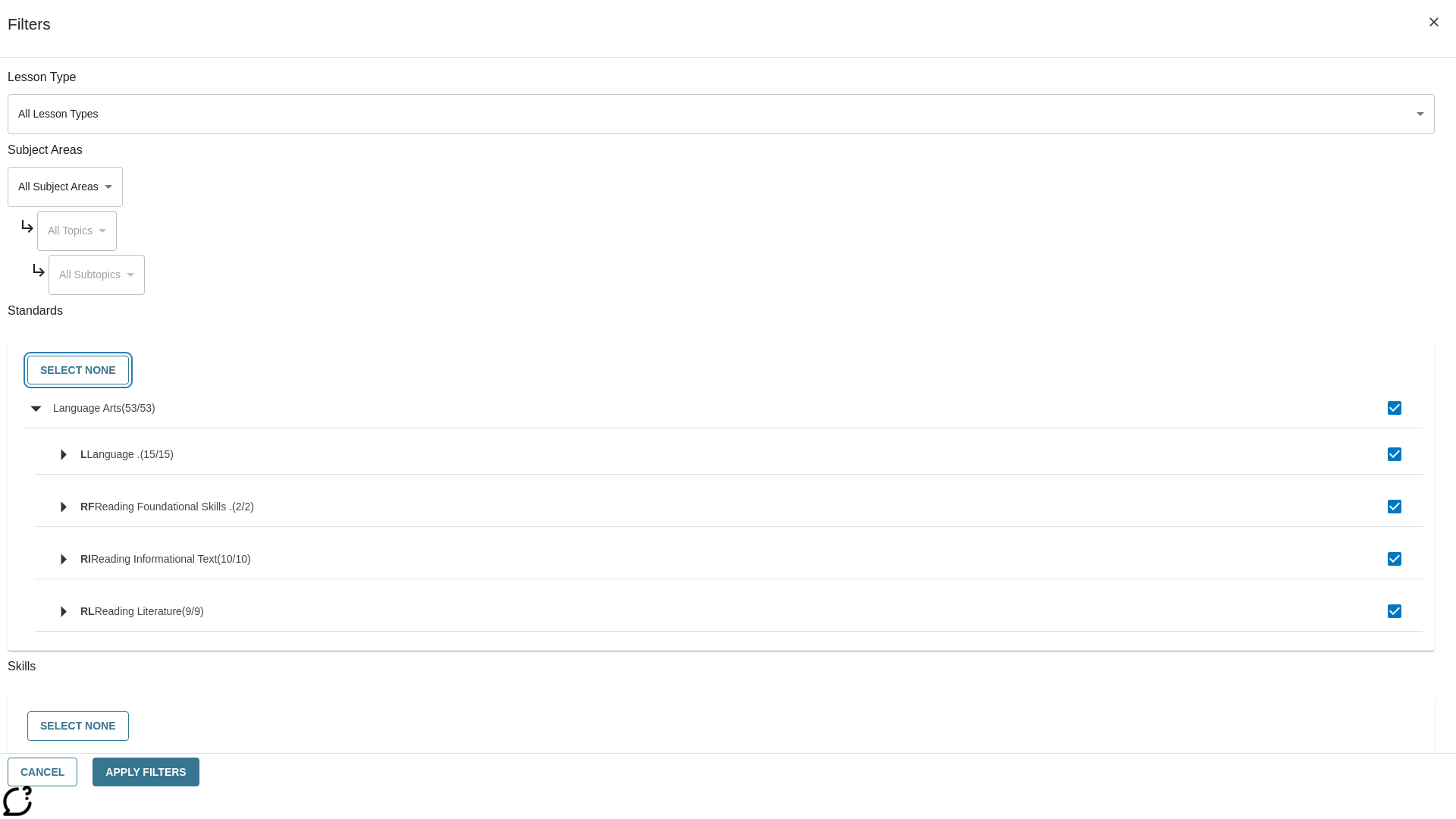
checkbox input "false"
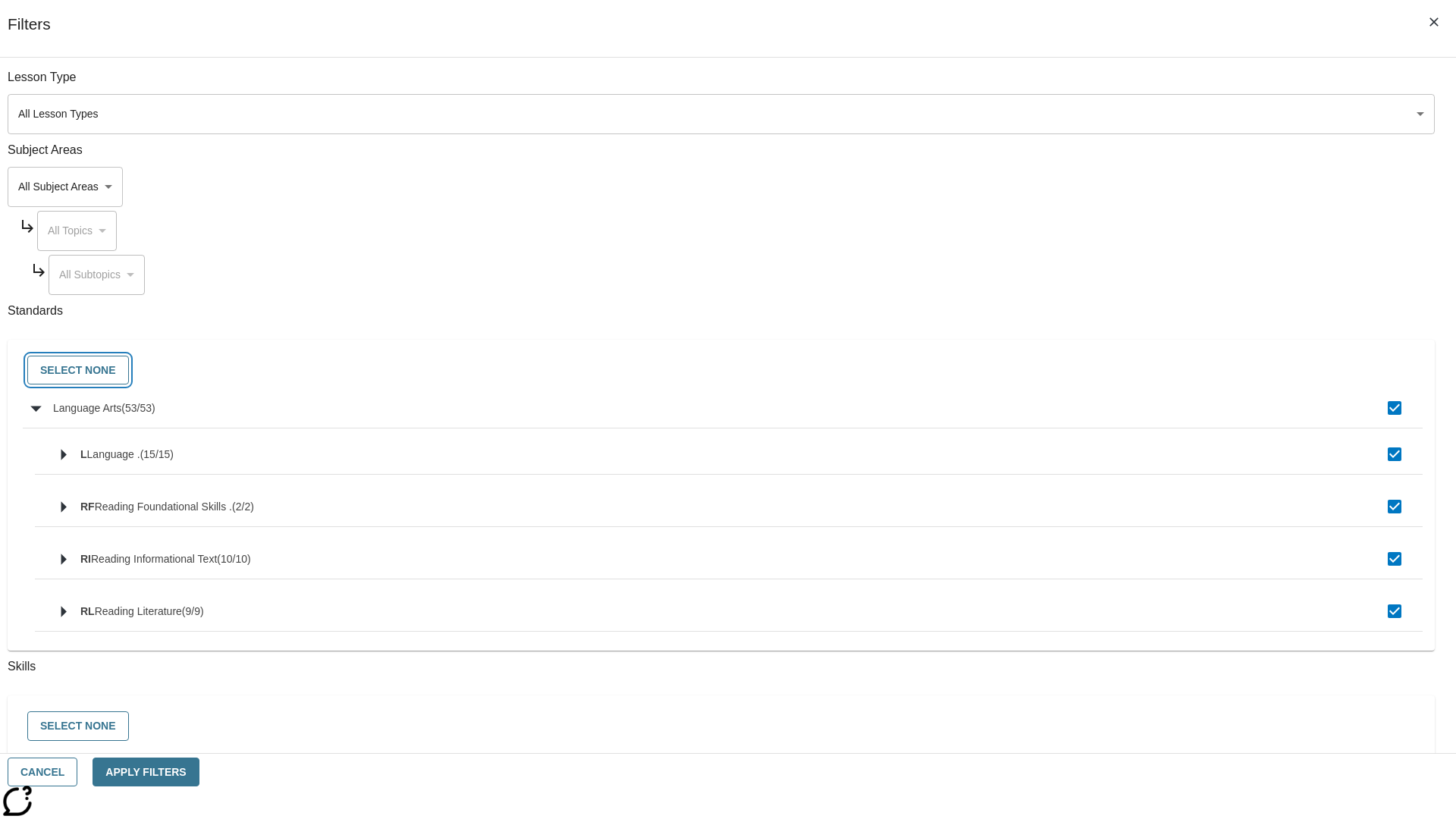
checkbox input "false"
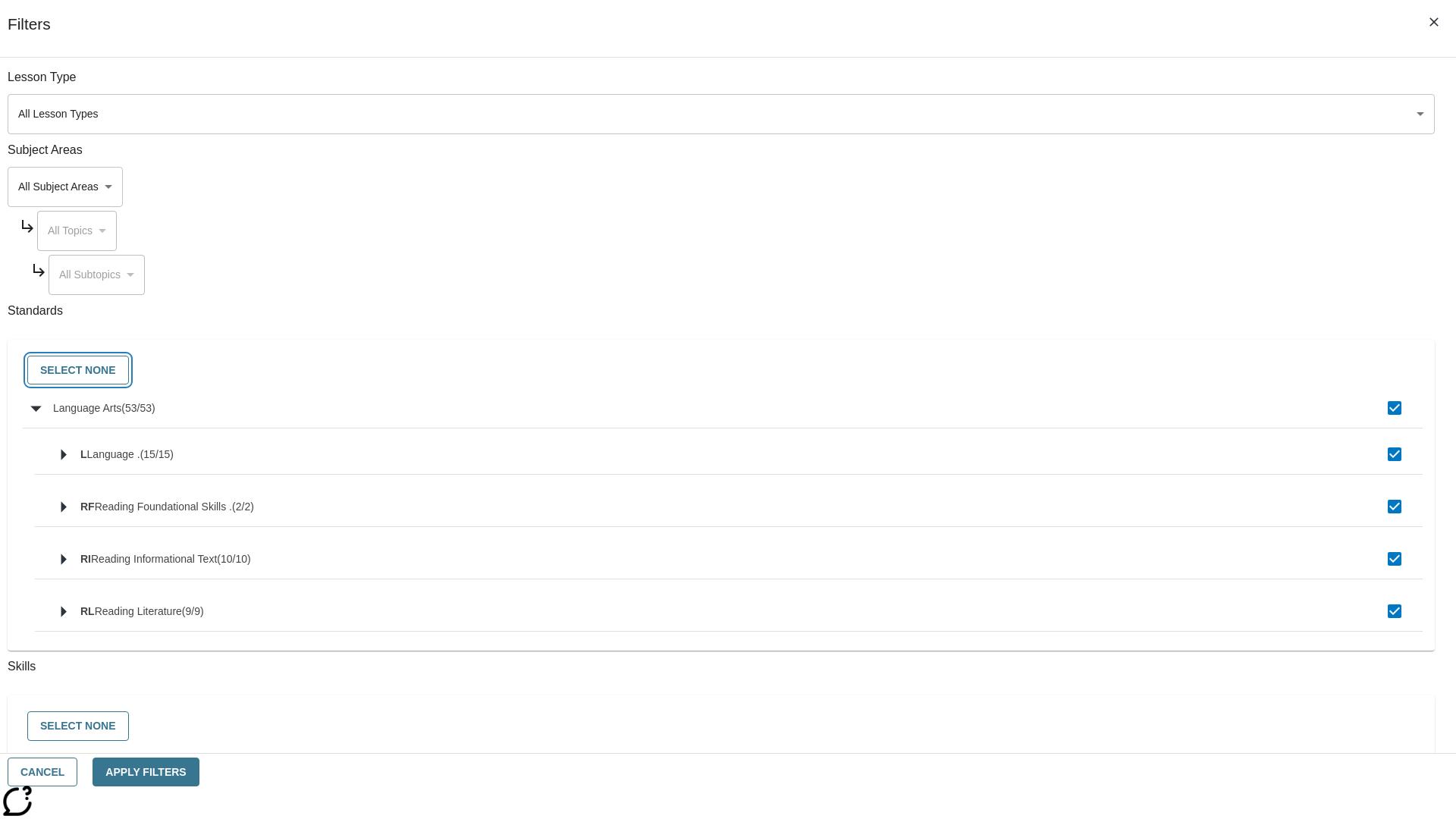
checkbox input "false"
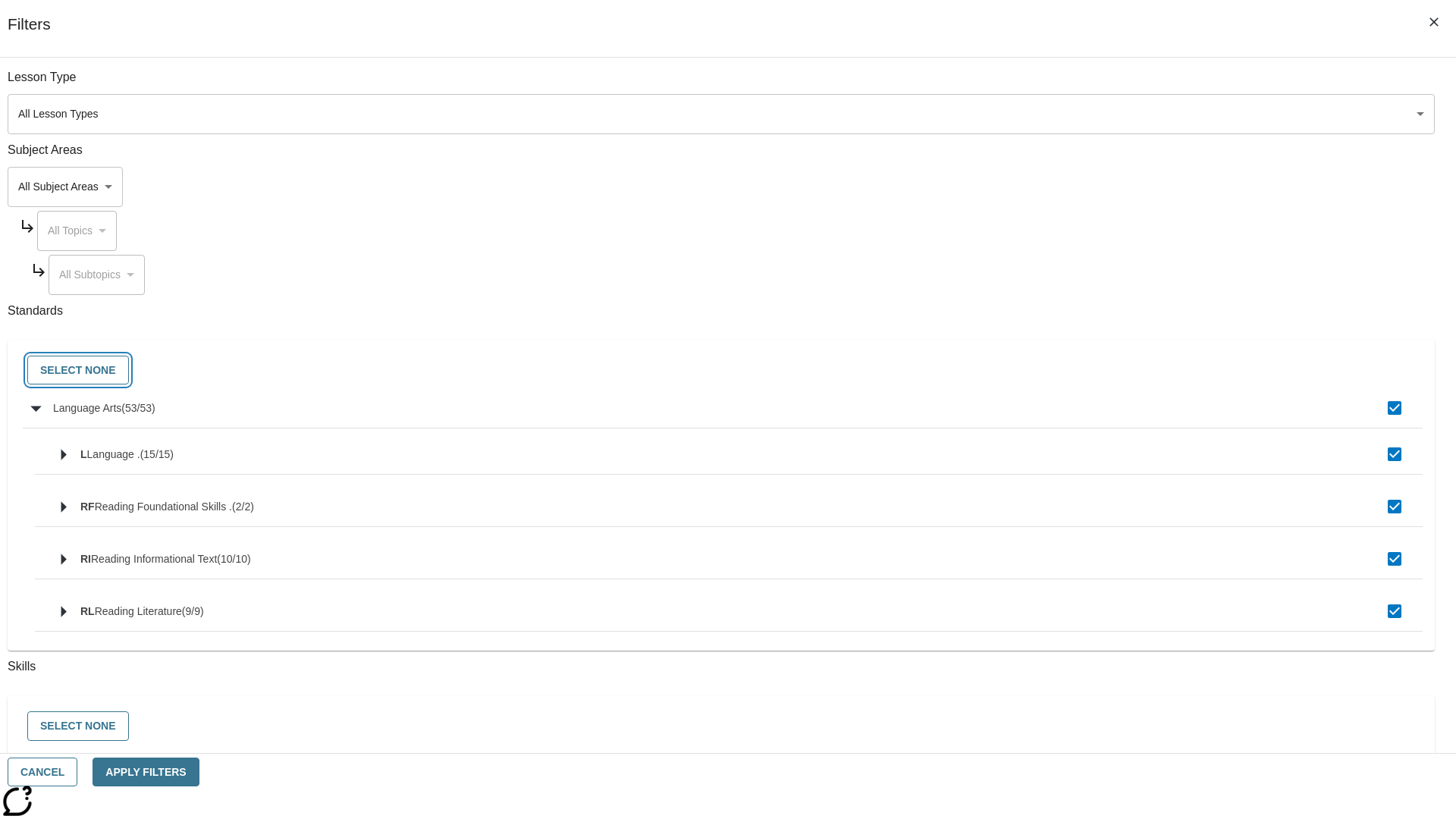
checkbox input "false"
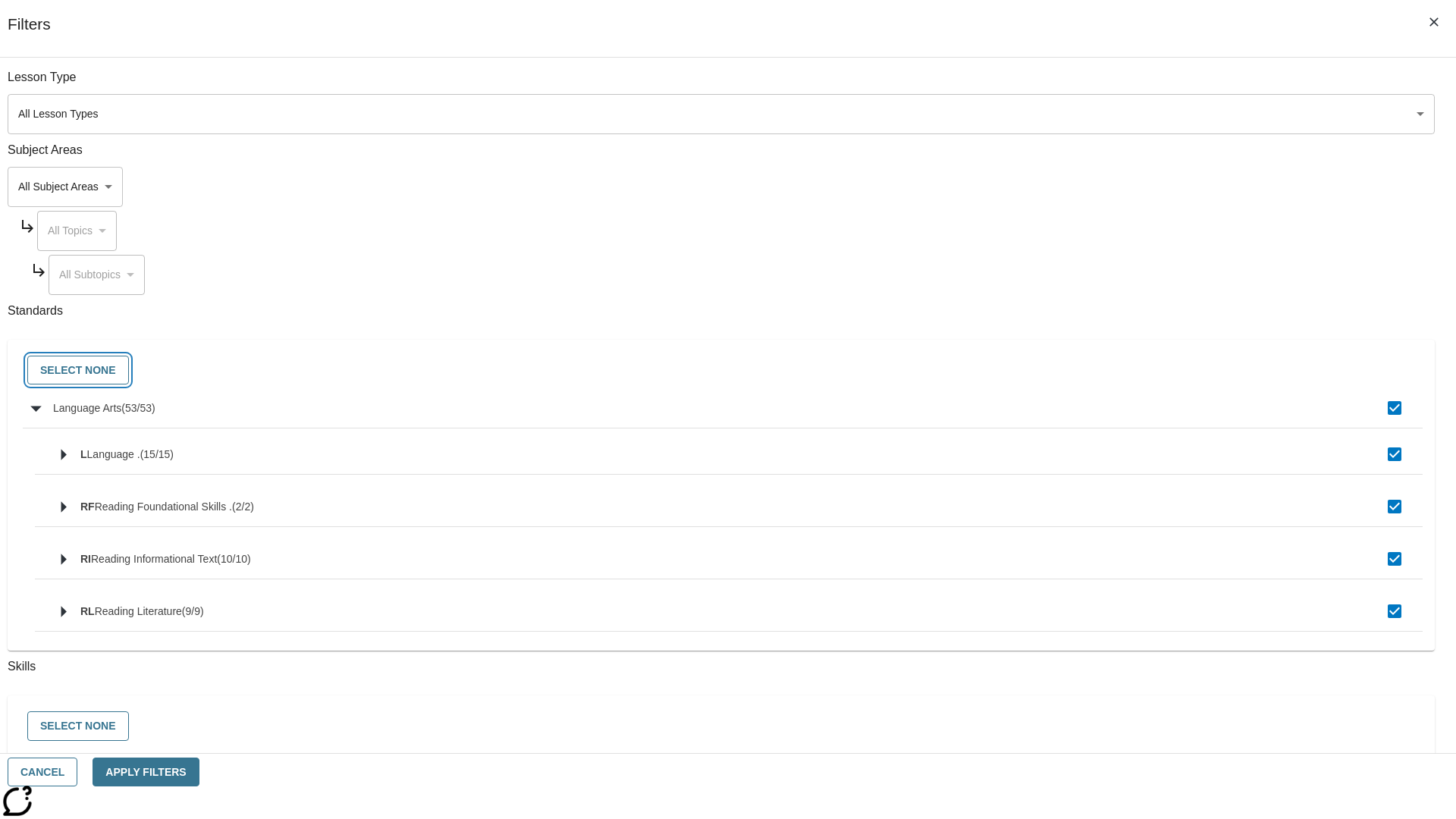
checkbox input "false"
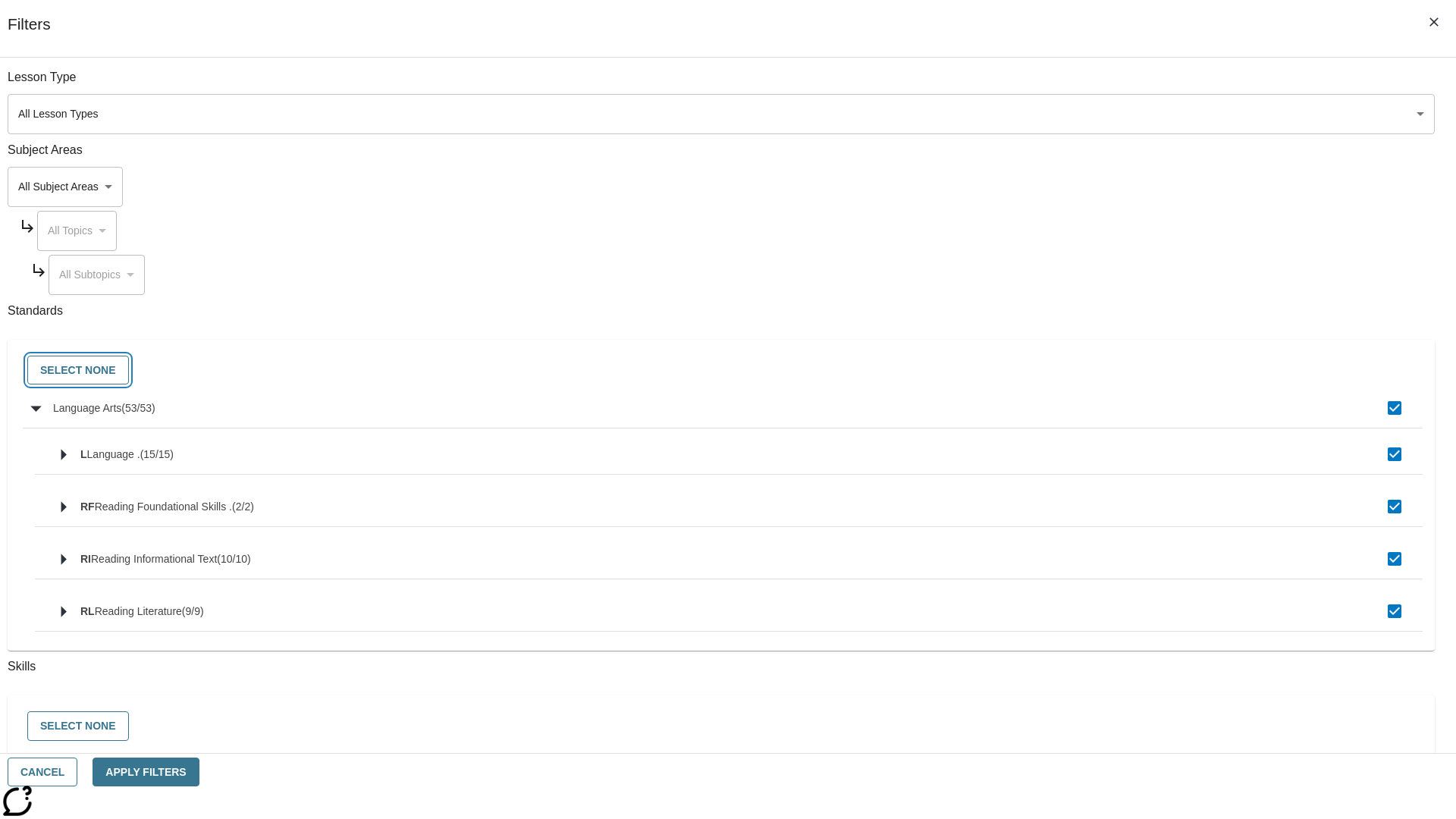
checkbox input "false"
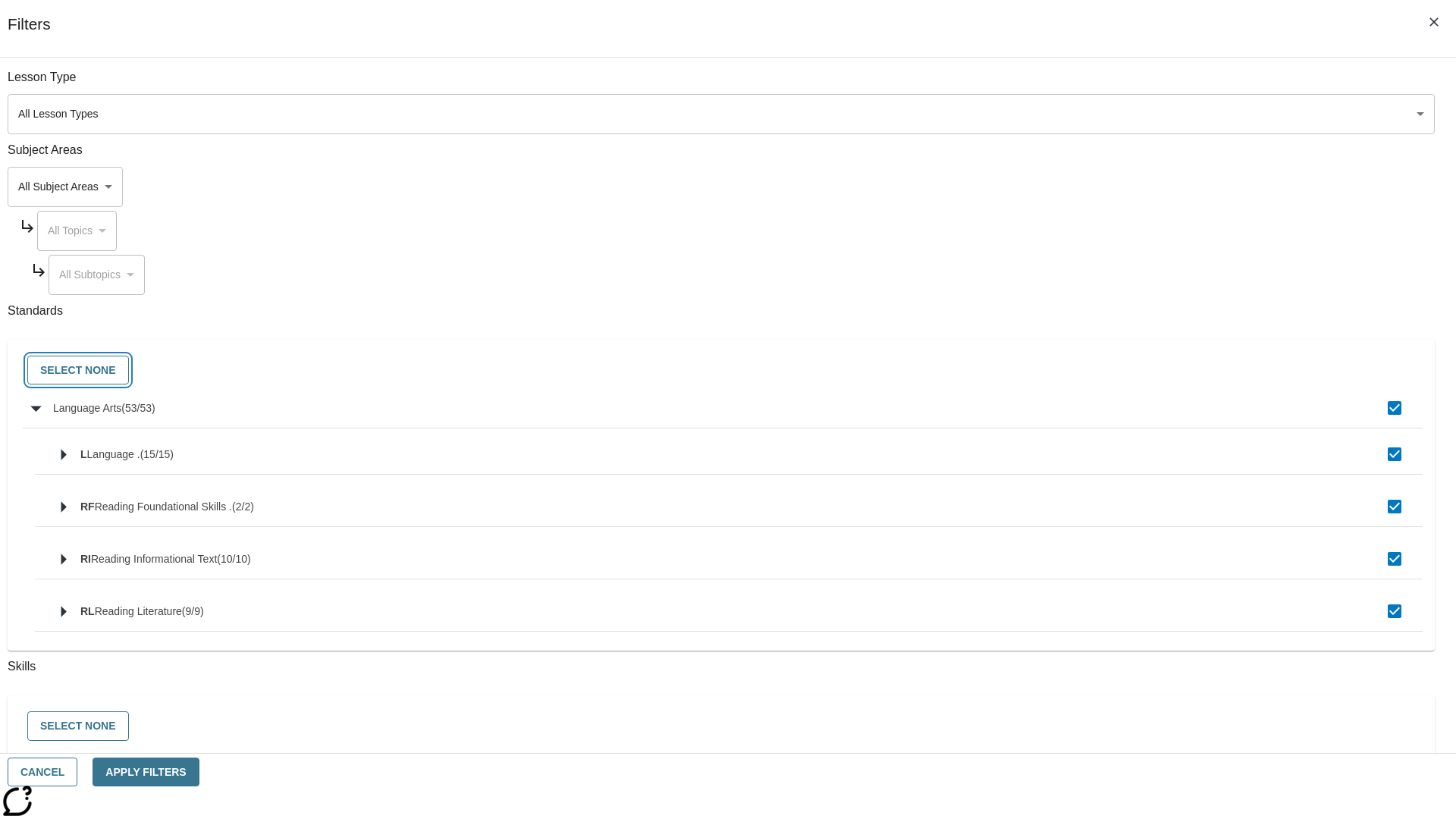
checkbox input "false"
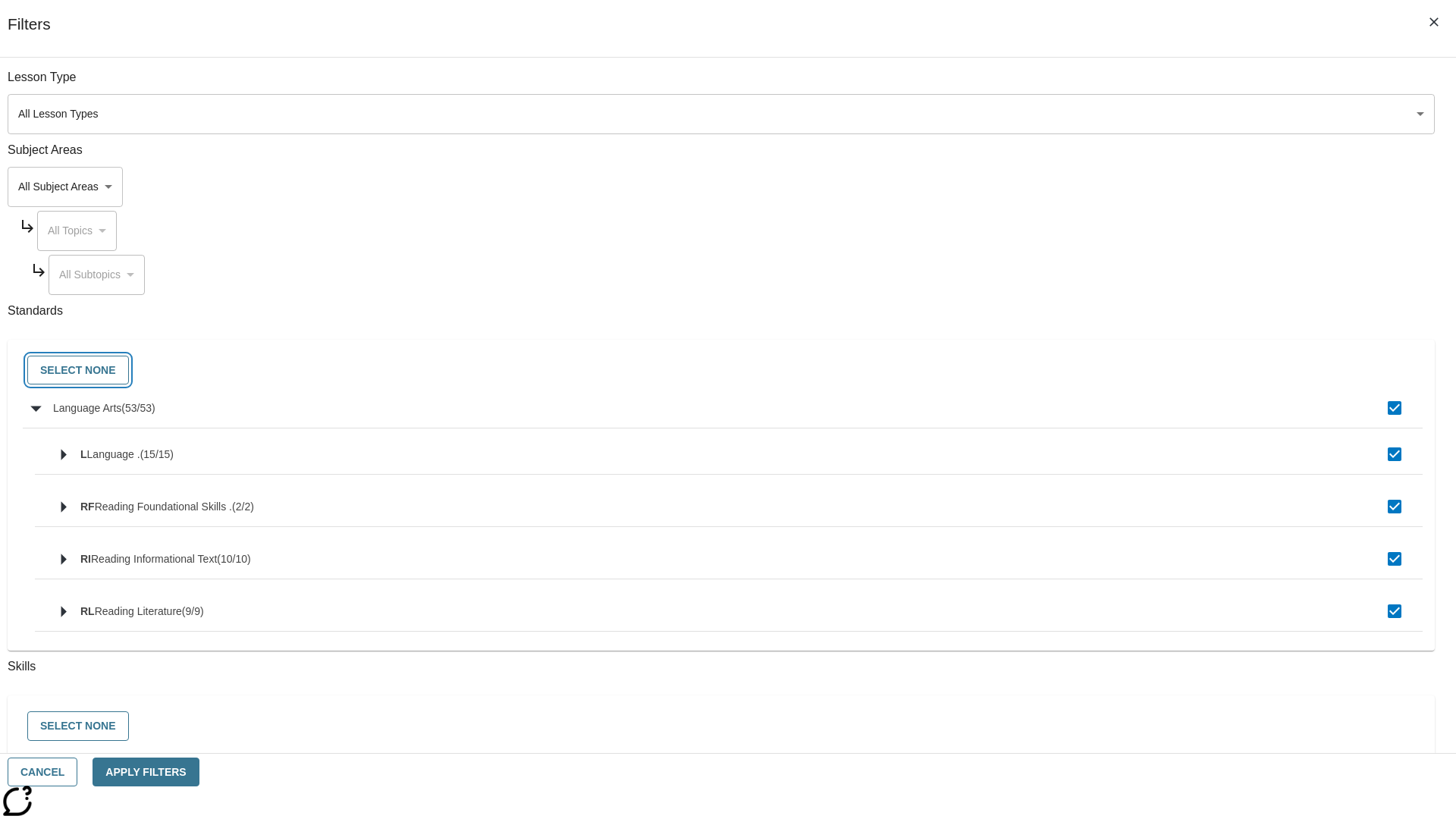
checkbox input "false"
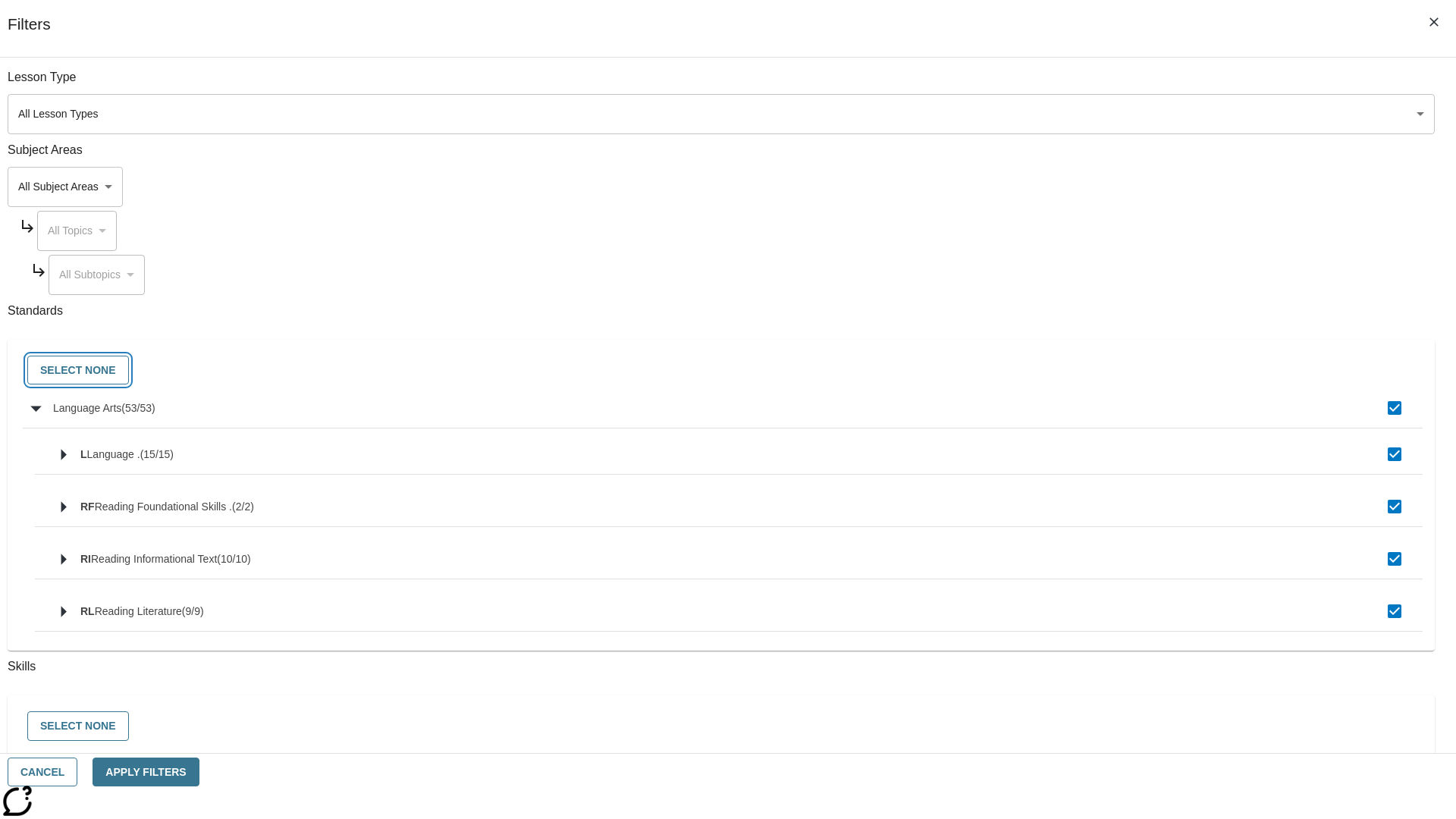
checkbox input "false"
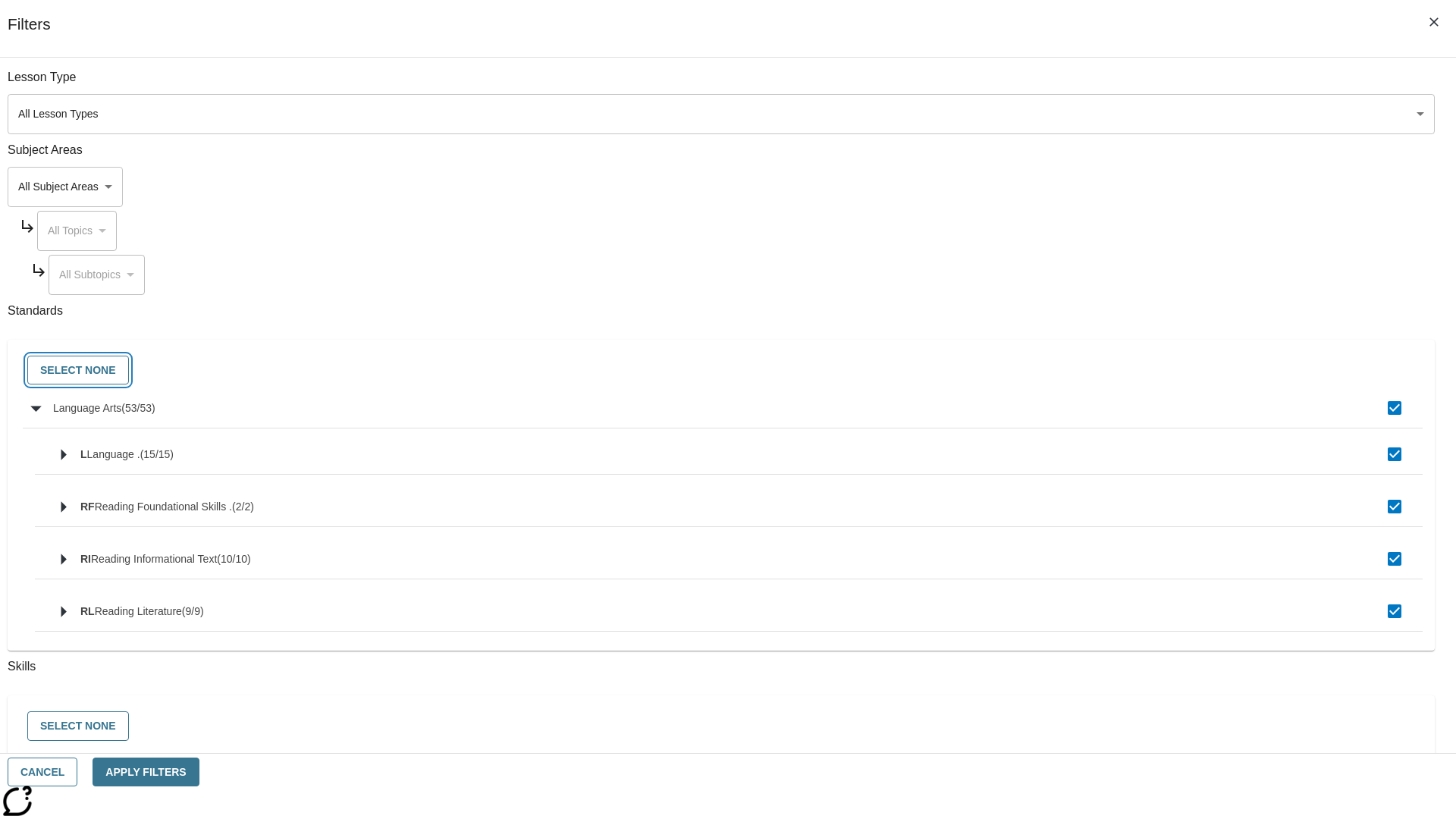
checkbox input "false"
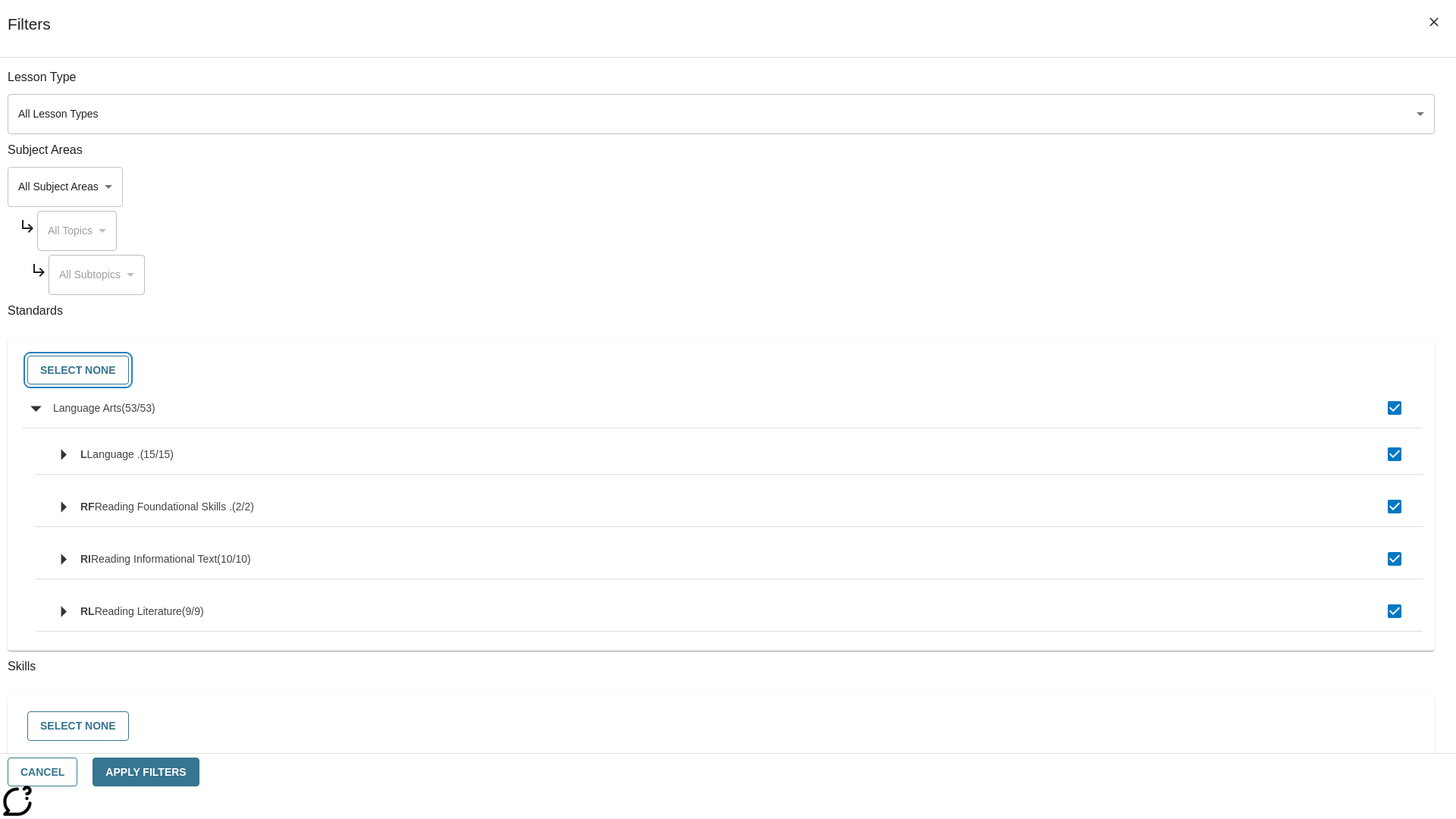
checkbox input "false"
click at [77, 772] on button "Cancel" at bounding box center [42, 772] width 70 height 30
click at [109, 21] on icon "Home" at bounding box center [116, 22] width 101 height 31
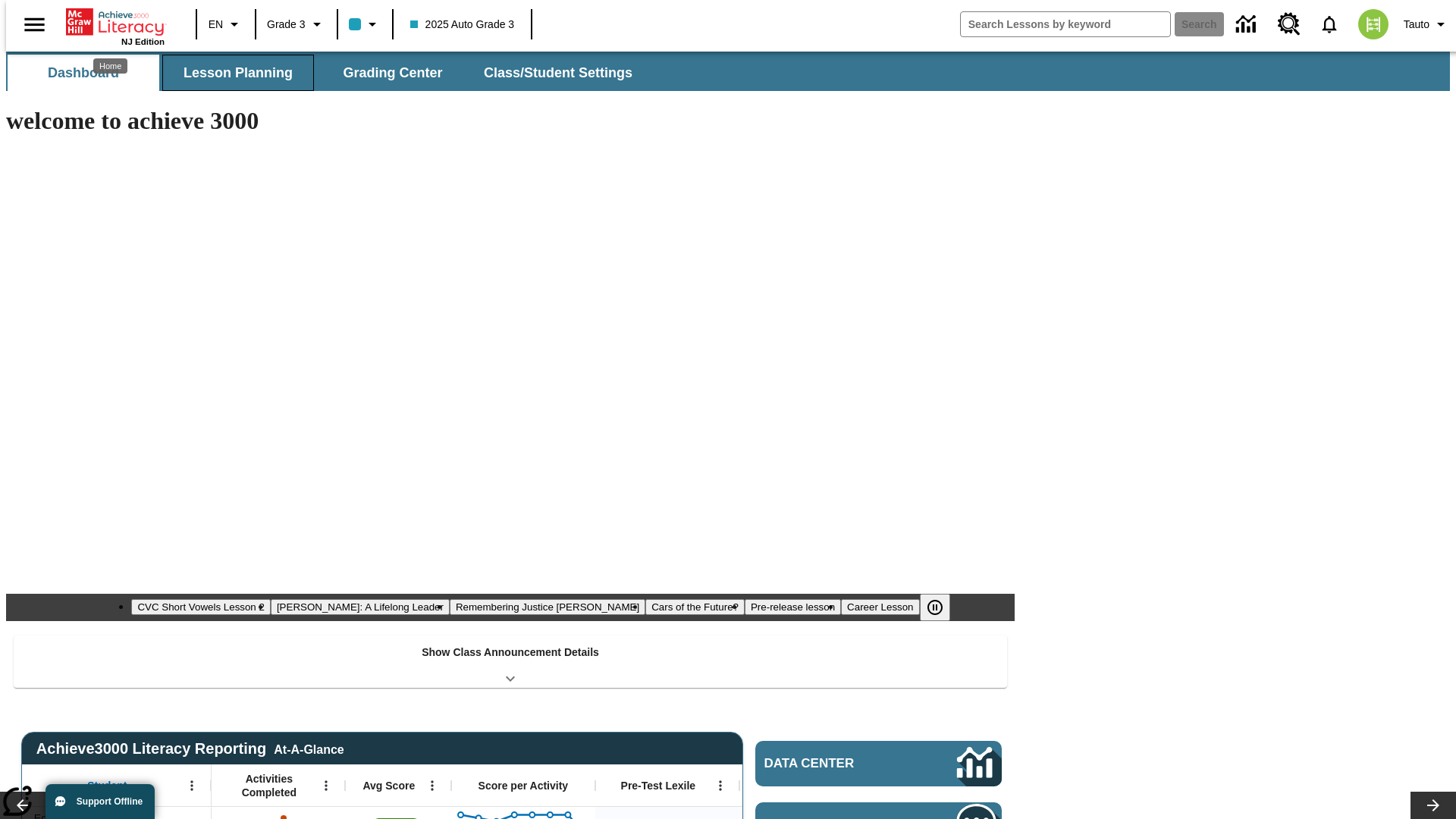
click at [232, 73] on span "Lesson Planning" at bounding box center [238, 73] width 109 height 18
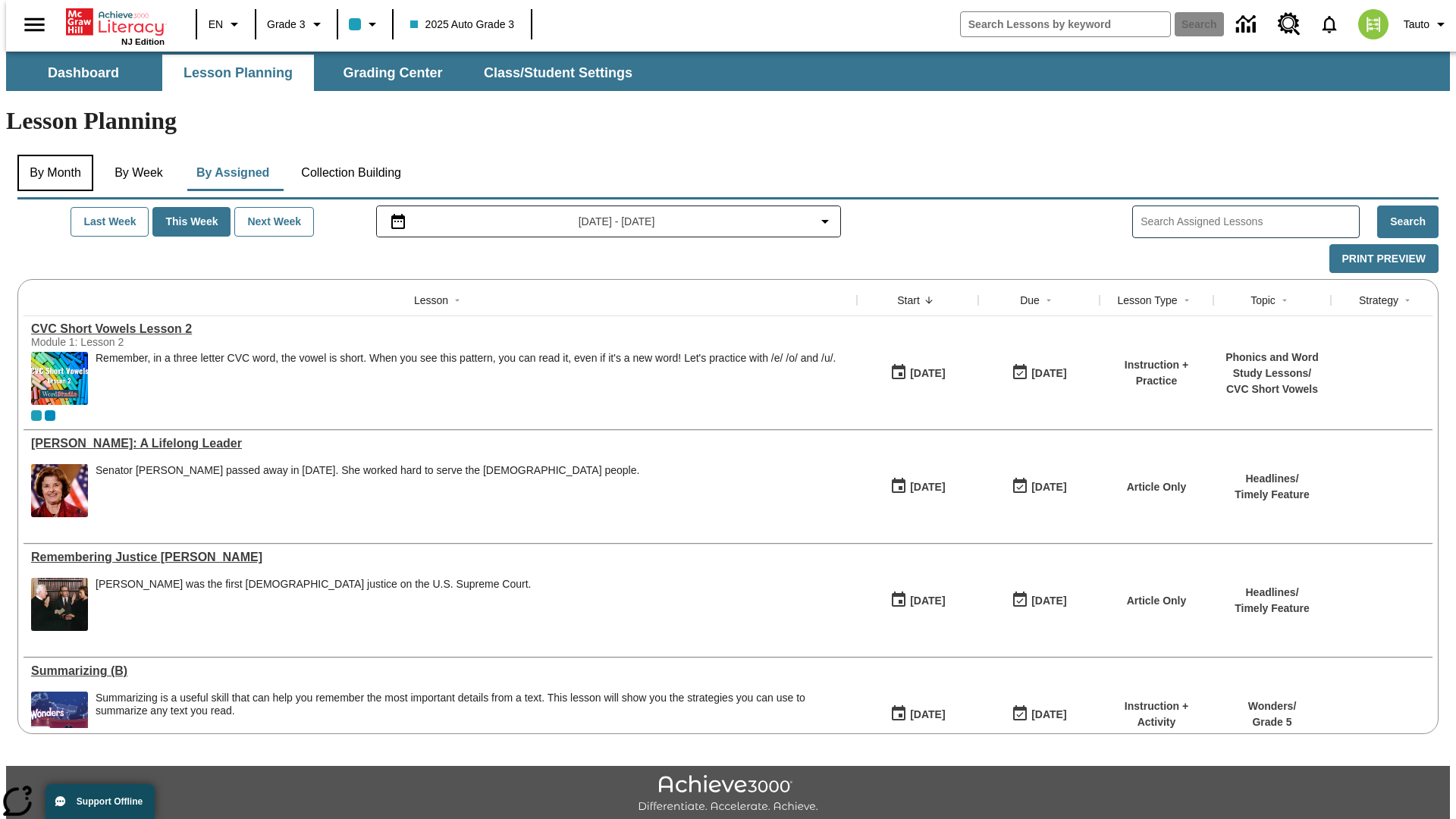
click at [51, 155] on button "By Month" at bounding box center [55, 173] width 75 height 36
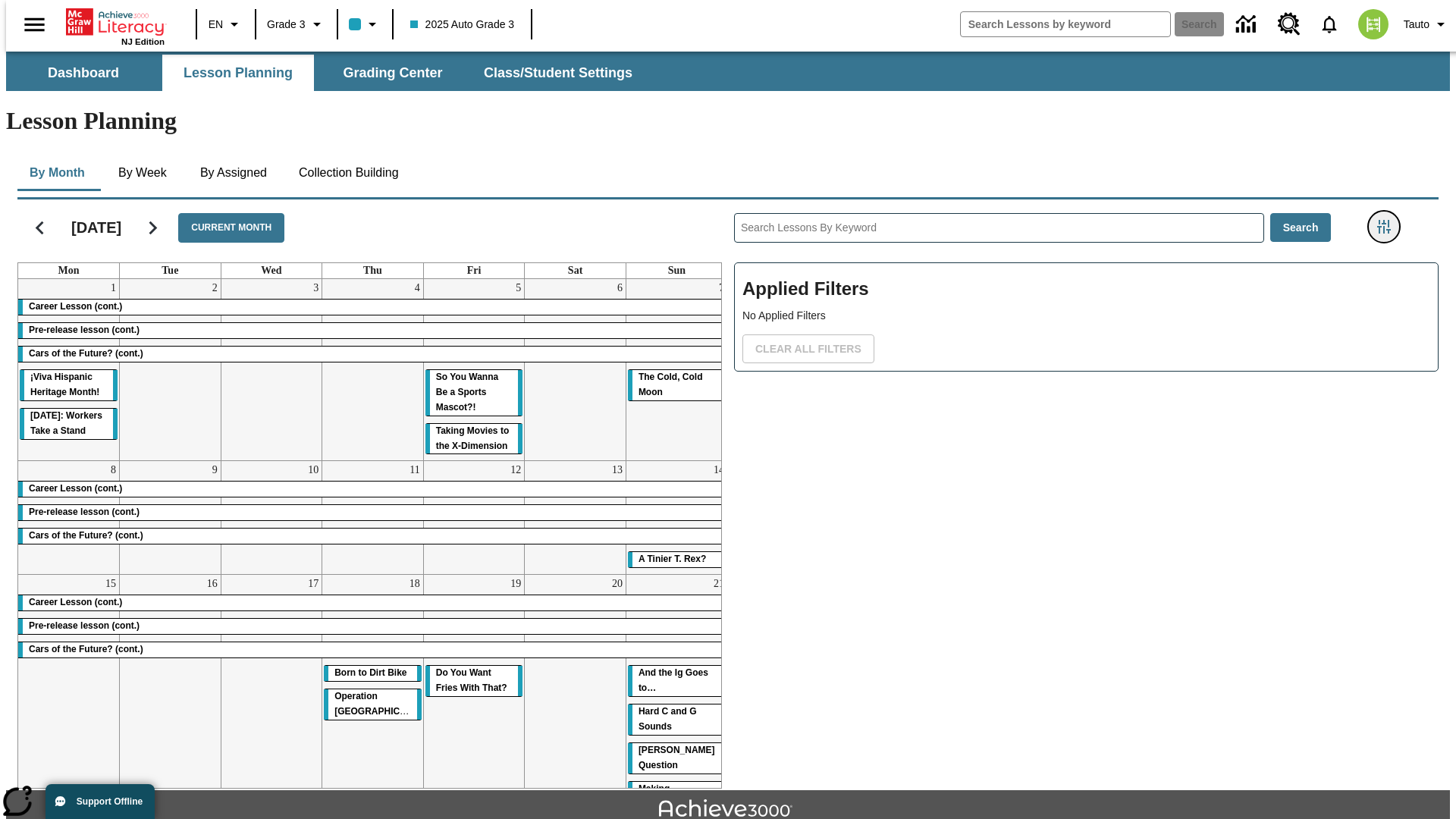
click at [1389, 220] on icon "Filters Side menu" at bounding box center [1384, 226] width 14 height 14
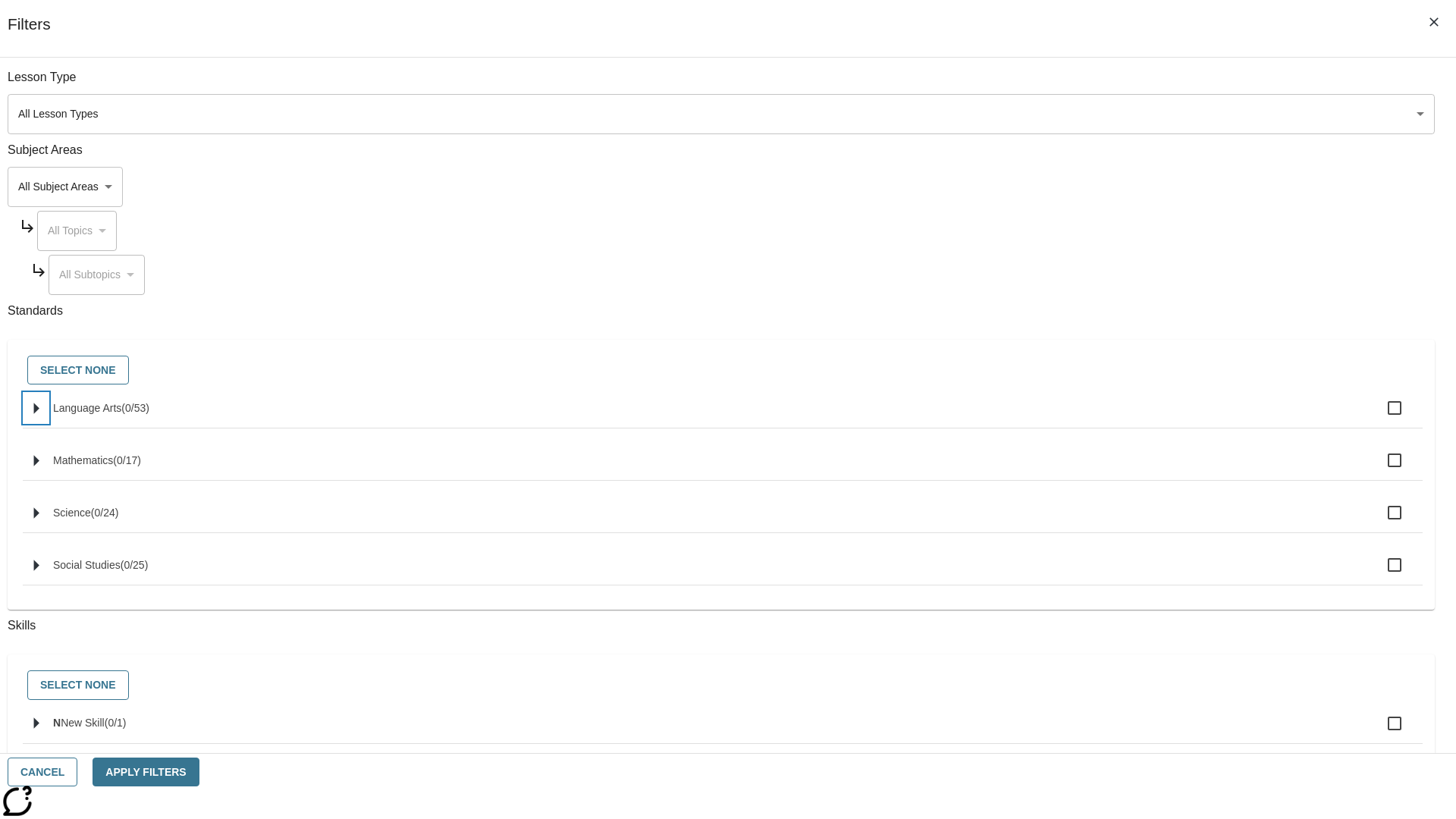
click at [39, 414] on icon "Select standards" at bounding box center [37, 409] width 6 height 11
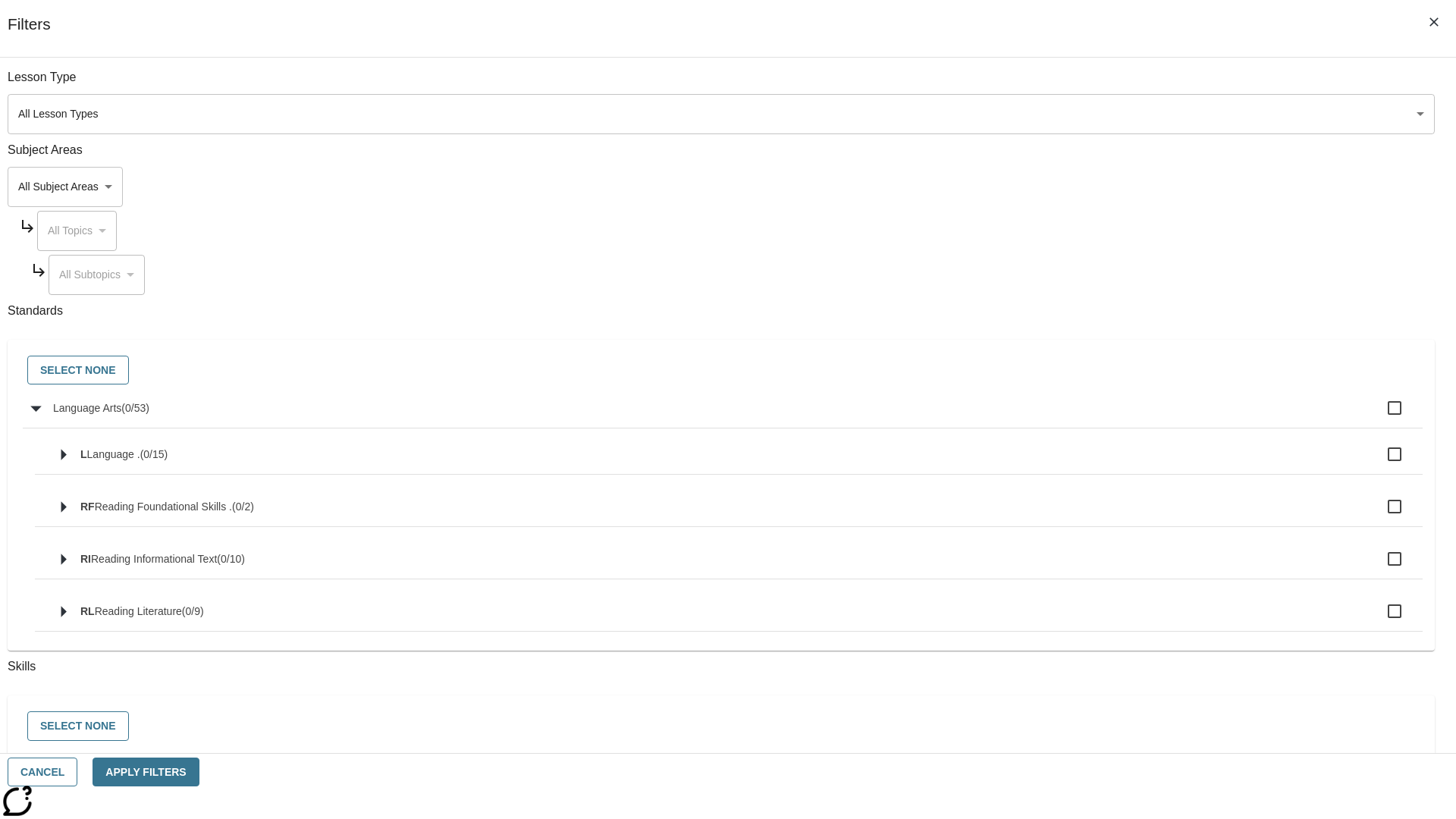
click at [1103, 417] on label "Language Arts ( 0 / 53 )" at bounding box center [731, 408] width 1357 height 32
click at [1379, 417] on input "Language Arts ( 0 / 53 )" at bounding box center [1395, 408] width 32 height 32
checkbox input "true"
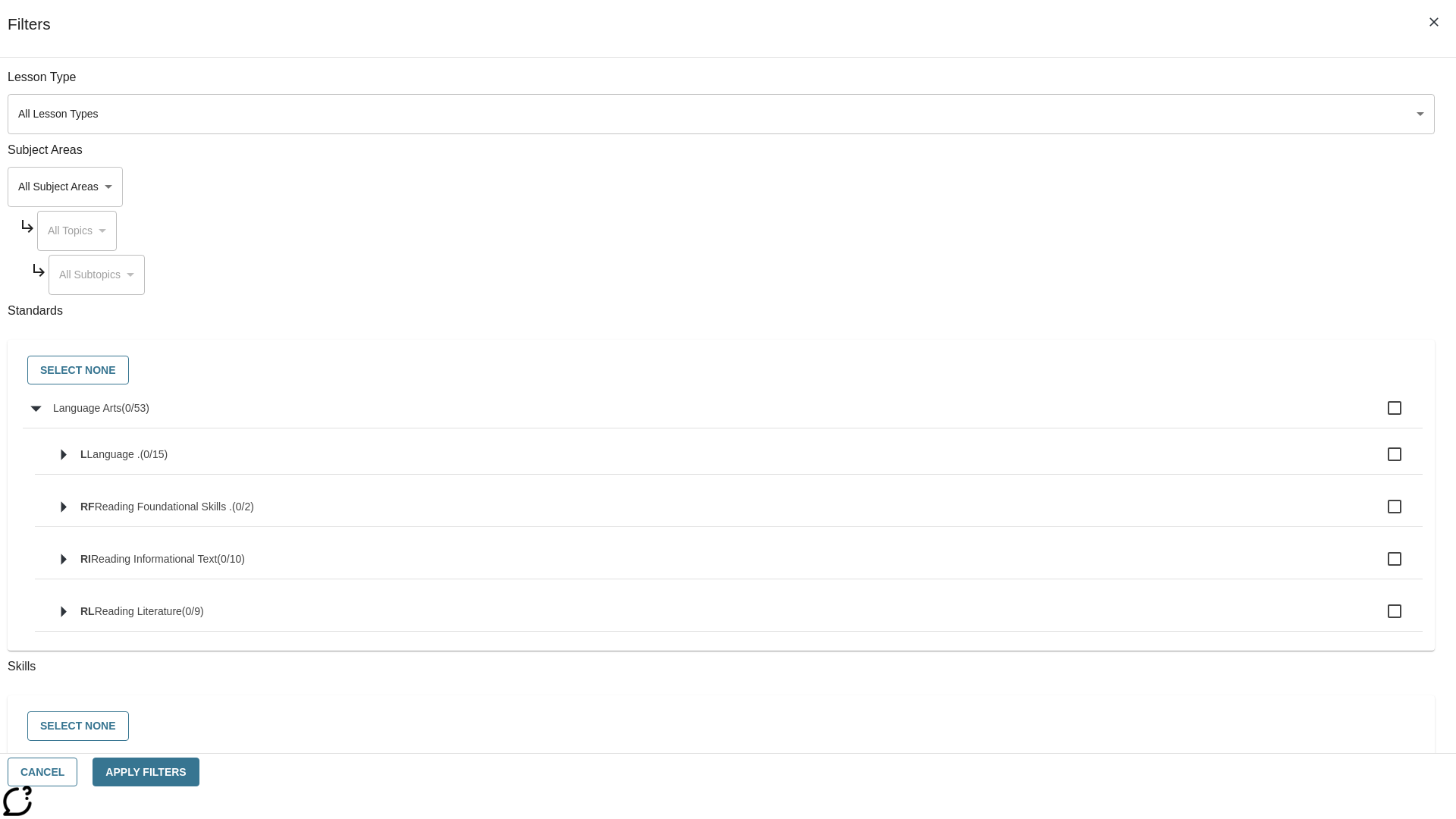
checkbox input "true"
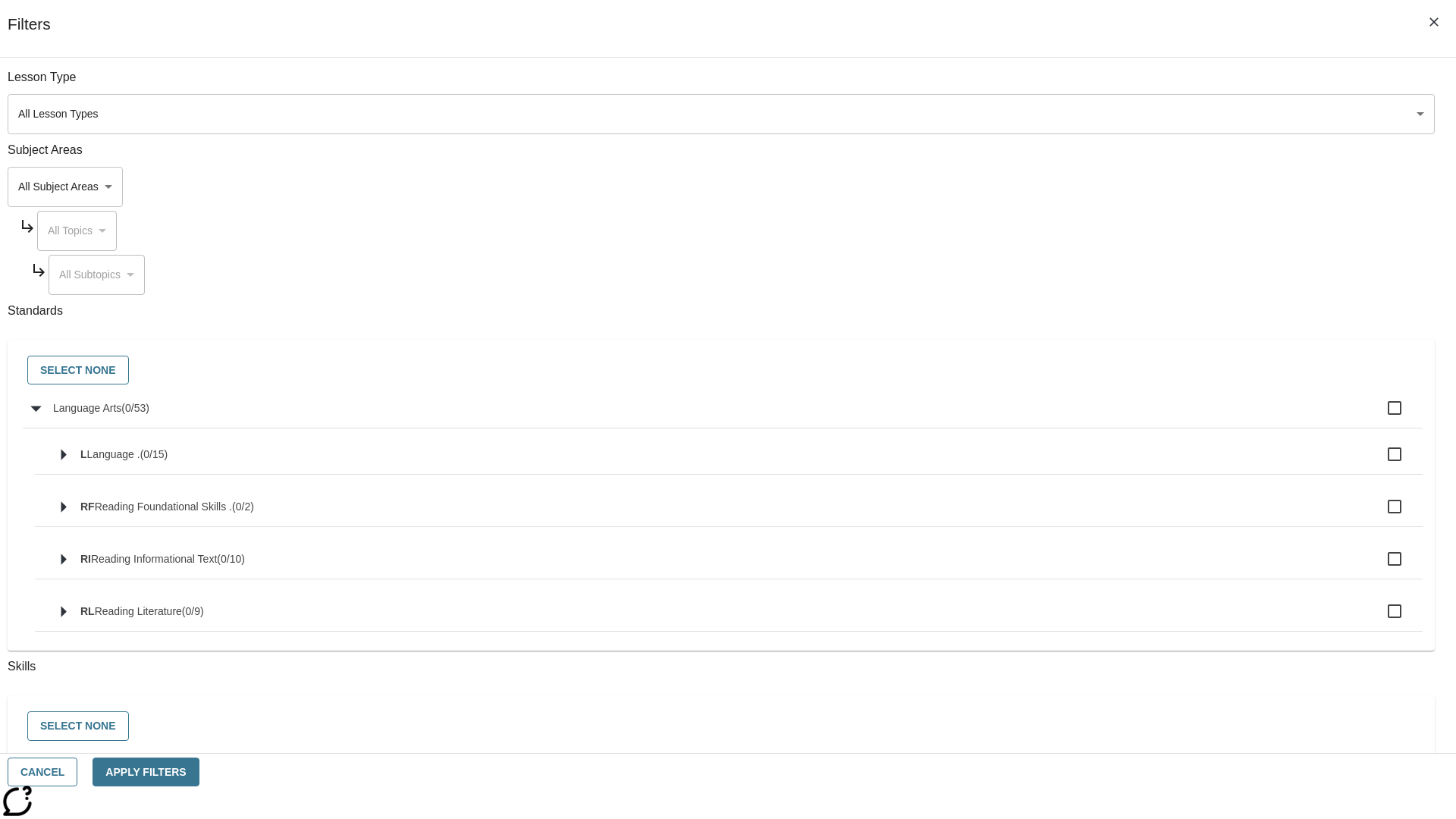
checkbox input "true"
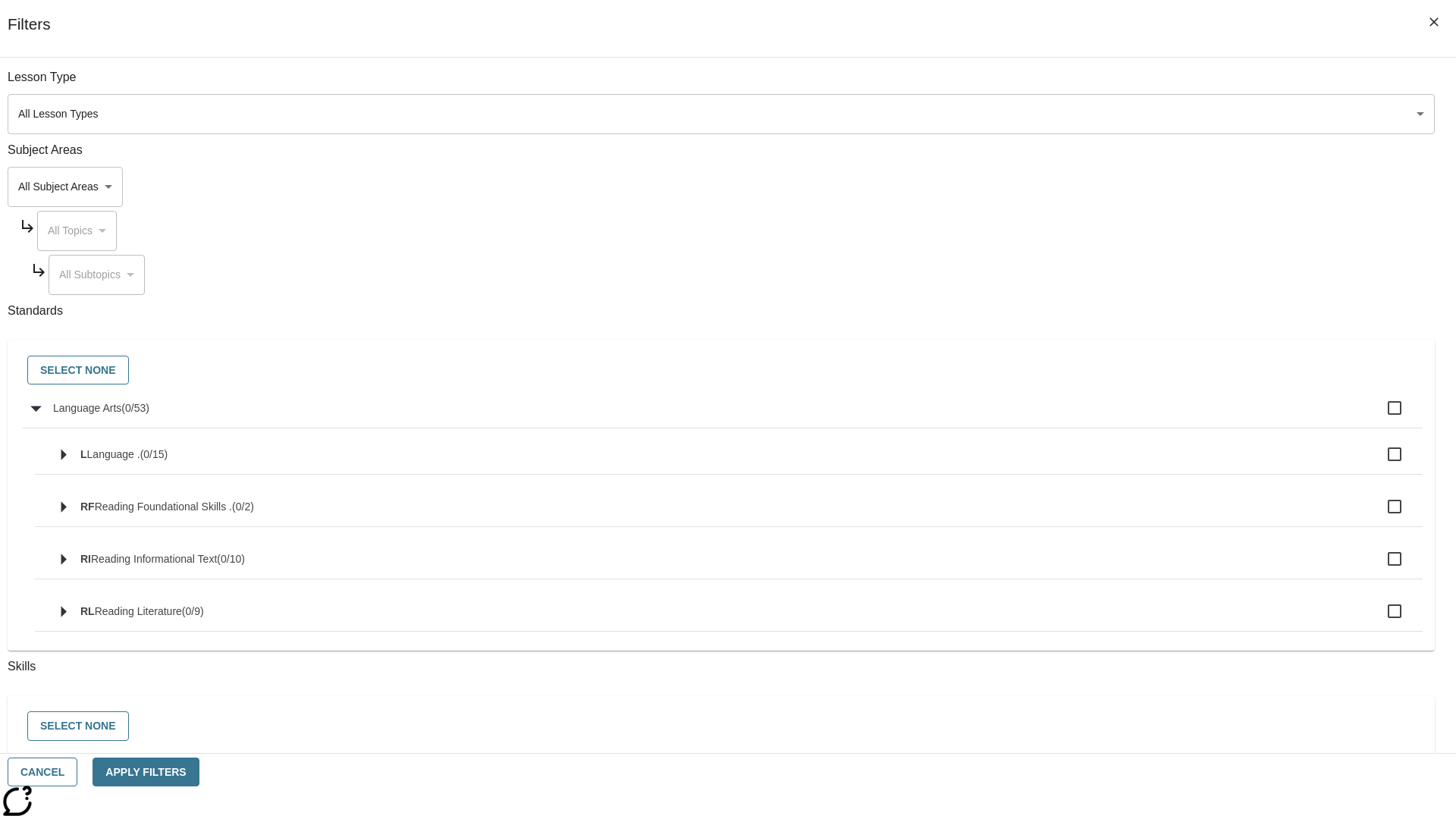
checkbox input "true"
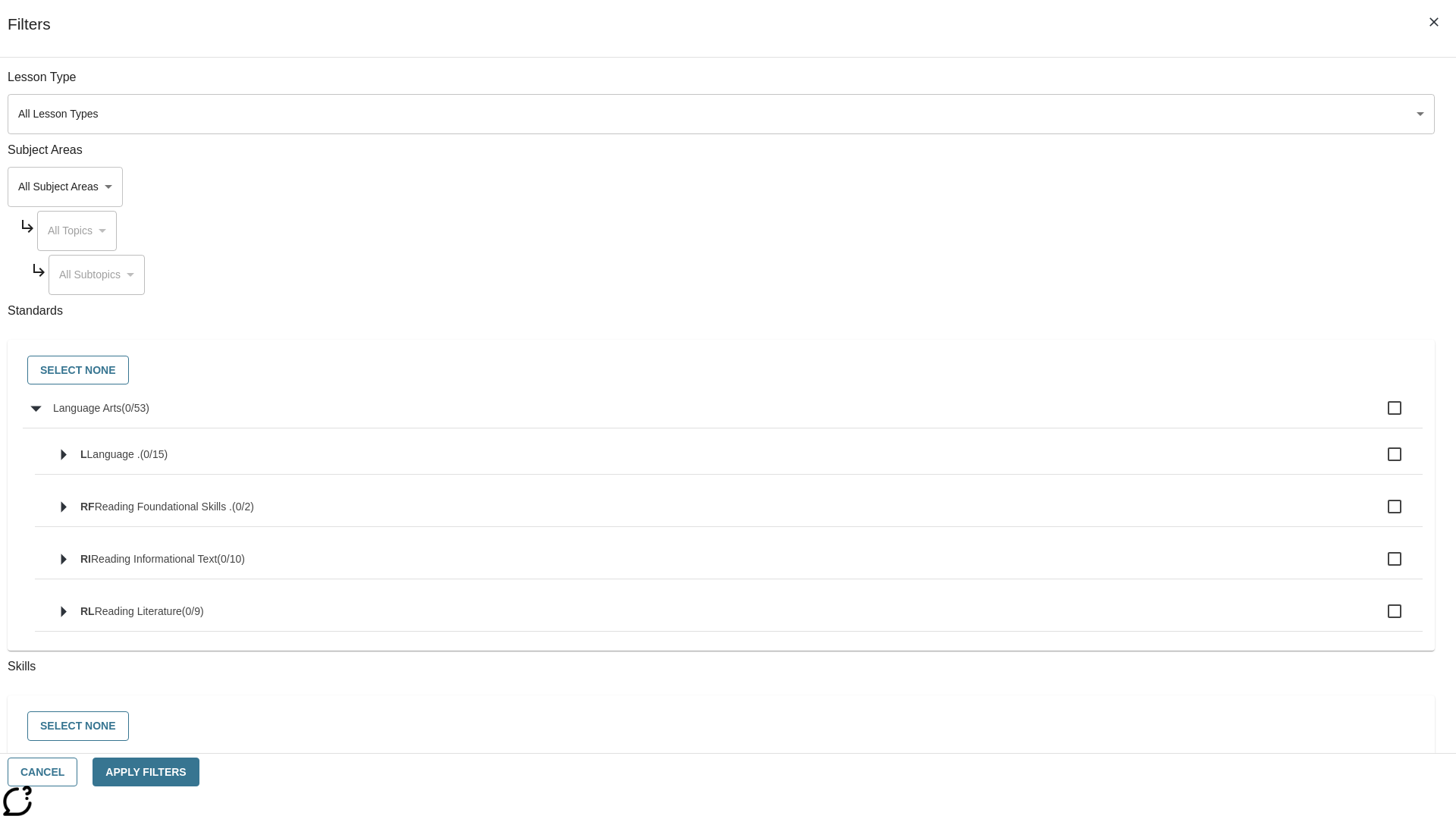
checkbox input "true"
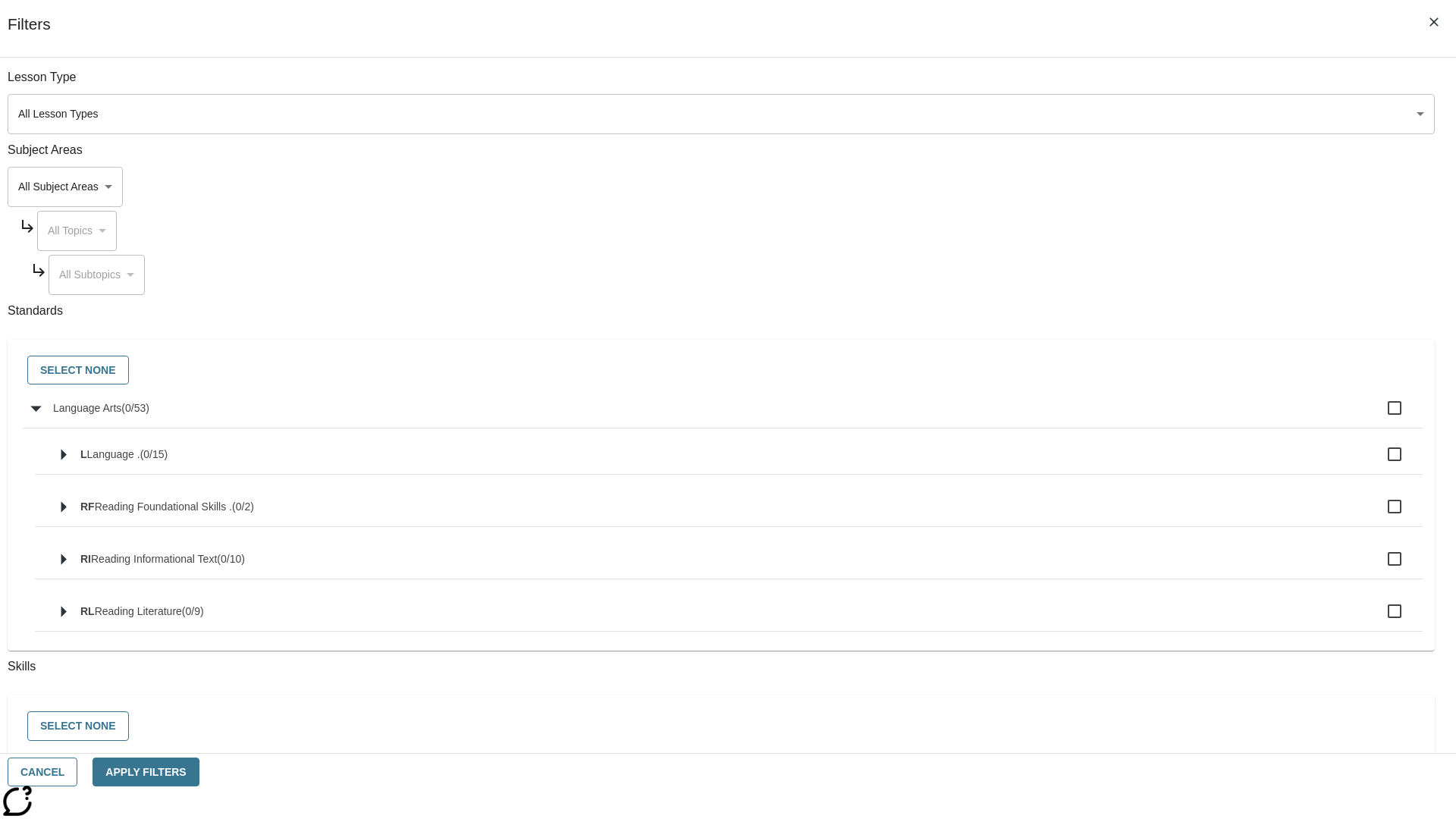
checkbox input "true"
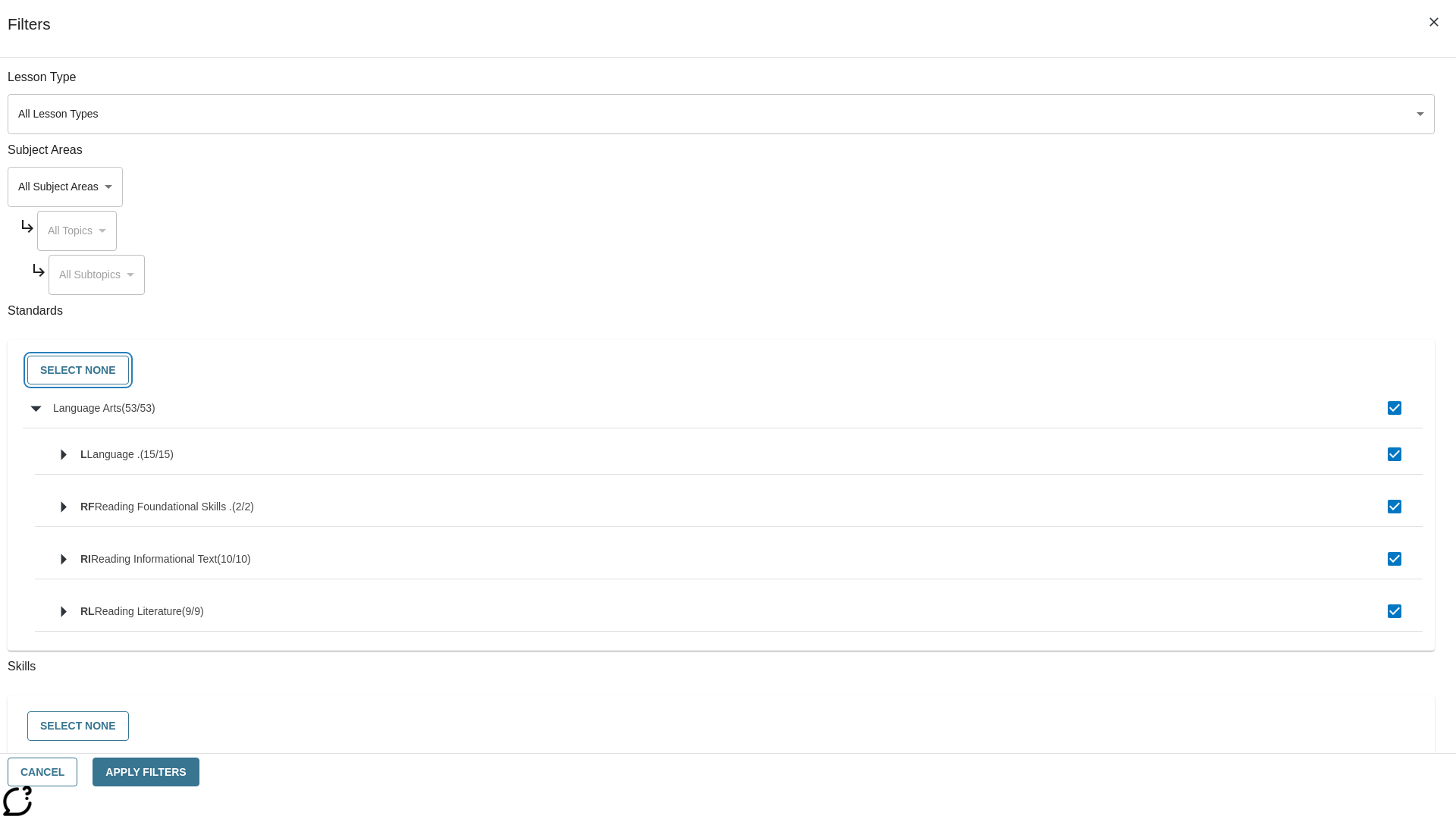
click at [129, 371] on button "Select None" at bounding box center [78, 370] width 102 height 30
